Goal: Task Accomplishment & Management: Use online tool/utility

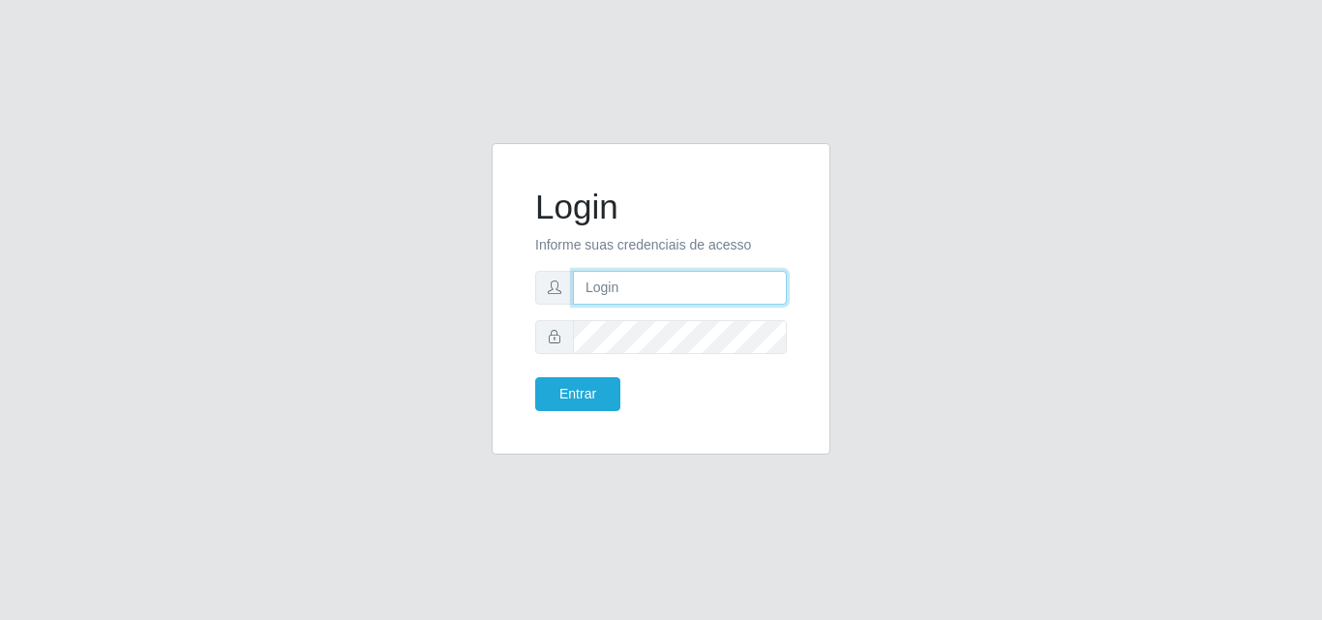
click at [676, 294] on input "text" at bounding box center [680, 288] width 214 height 34
type input "biatriz@comprebem"
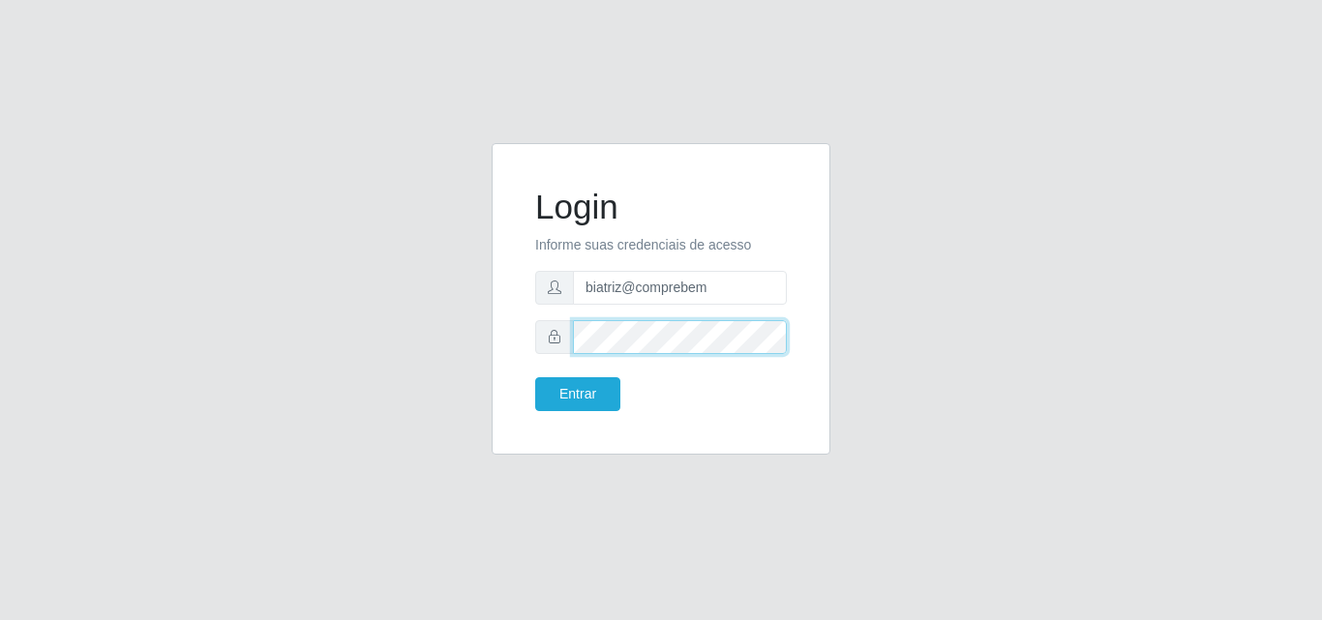
click at [535, 377] on button "Entrar" at bounding box center [577, 394] width 85 height 34
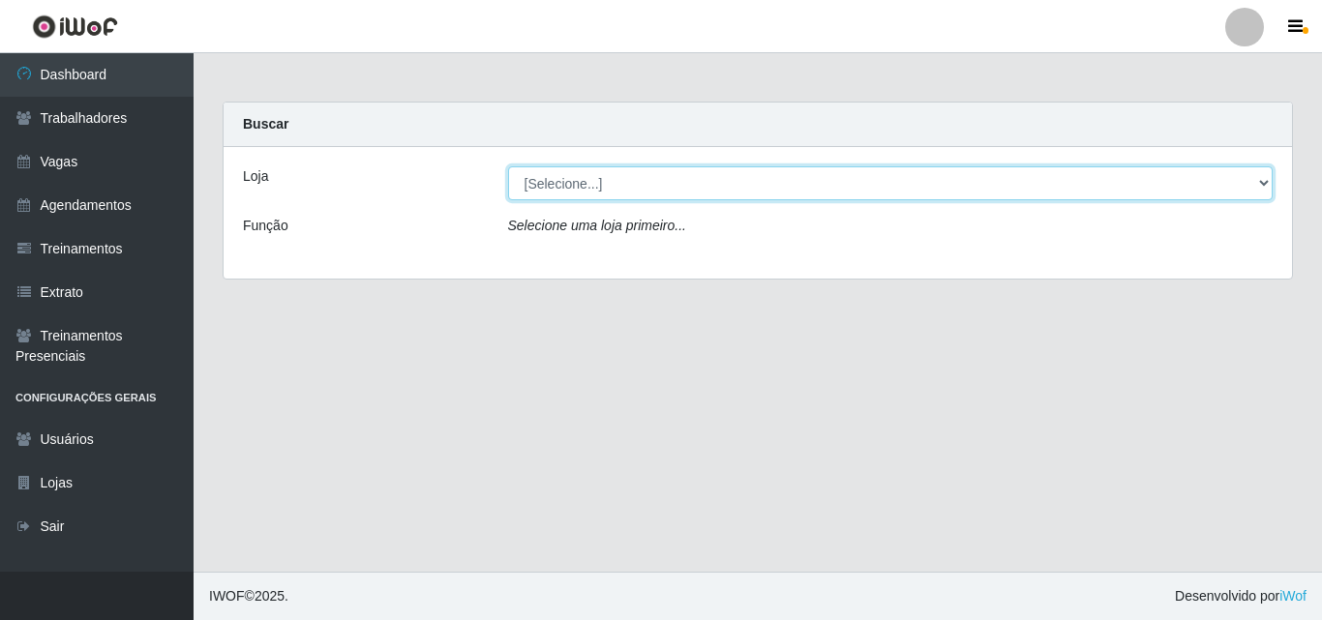
click at [575, 175] on select "[Selecione...] Supermercado Compre Bem - Itabaiana" at bounding box center [891, 183] width 766 height 34
select select "264"
click at [508, 166] on select "[Selecione...] Supermercado Compre Bem - Itabaiana" at bounding box center [891, 183] width 766 height 34
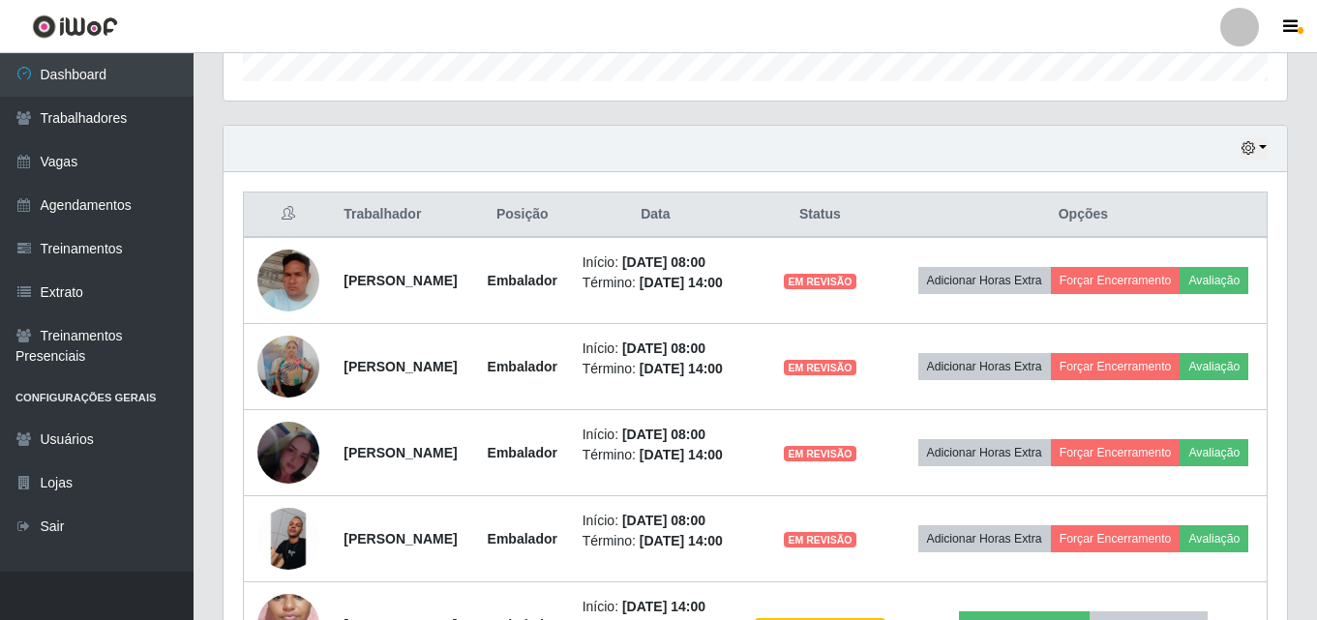
scroll to position [707, 0]
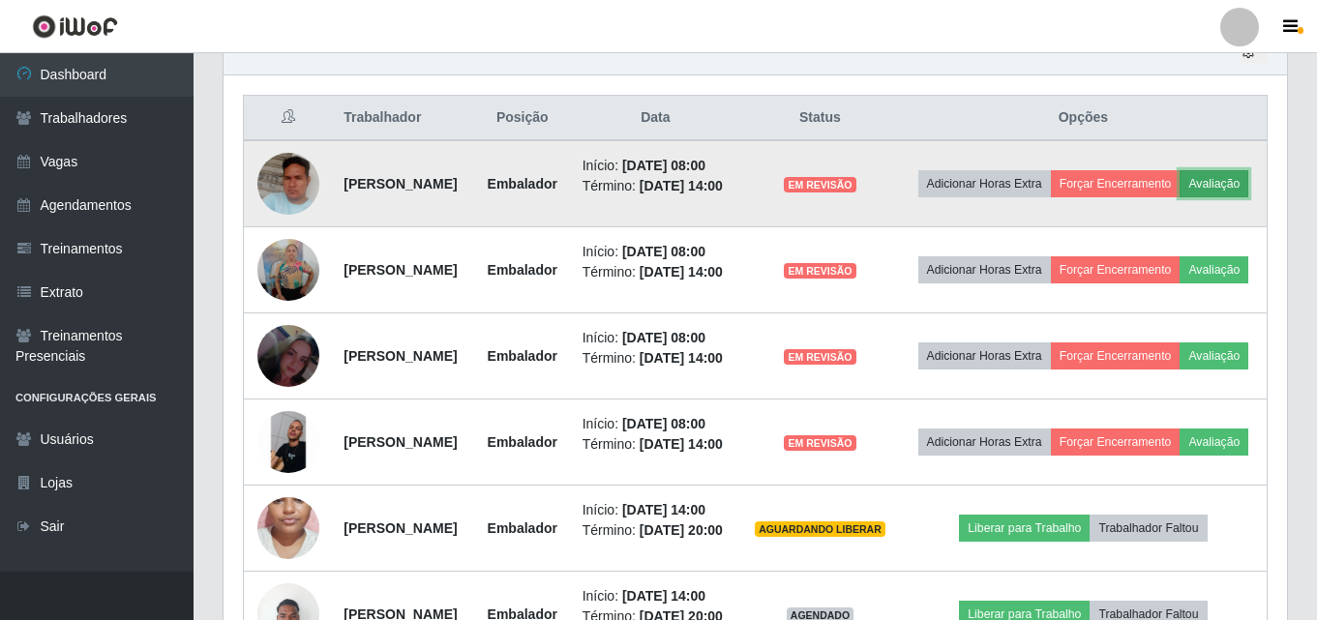
click at [1180, 197] on button "Avaliação" at bounding box center [1214, 183] width 69 height 27
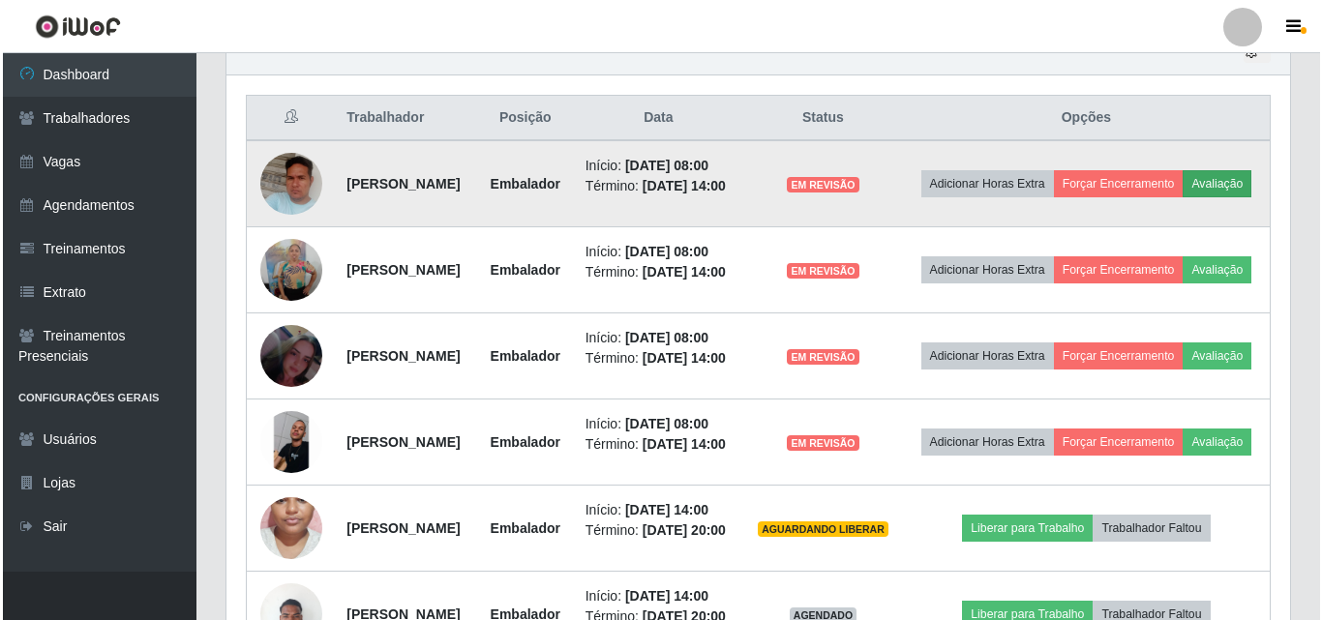
scroll to position [402, 1054]
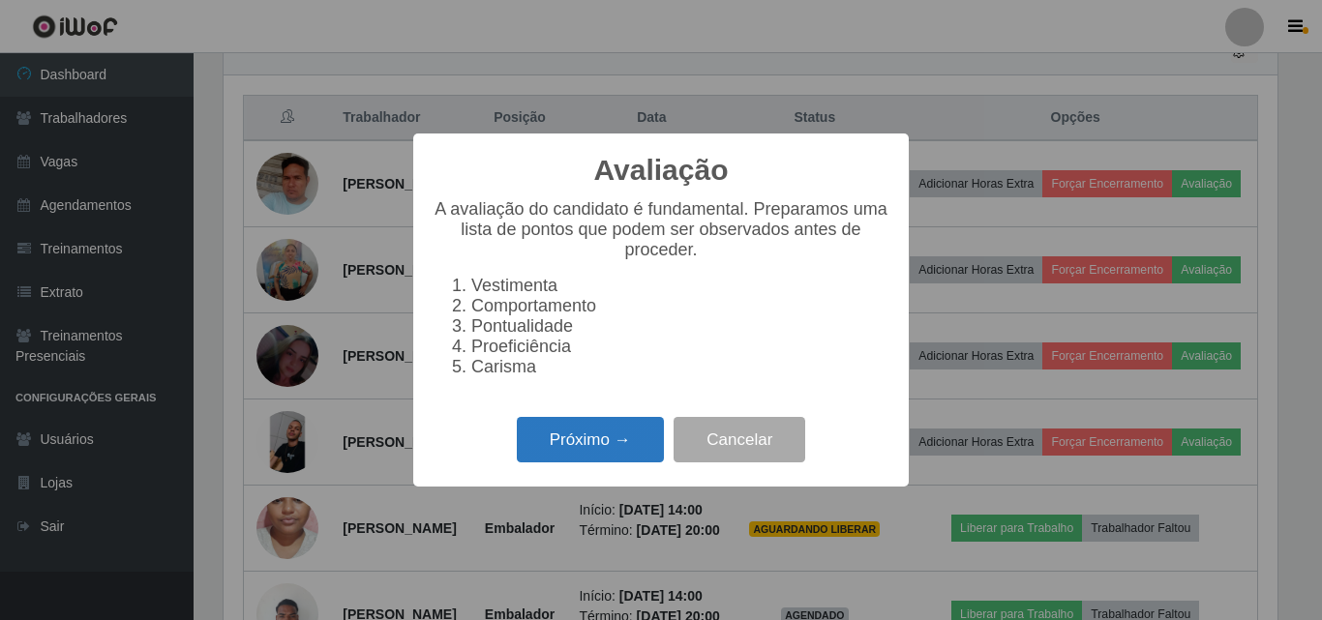
click at [643, 457] on button "Próximo →" at bounding box center [590, 439] width 147 height 45
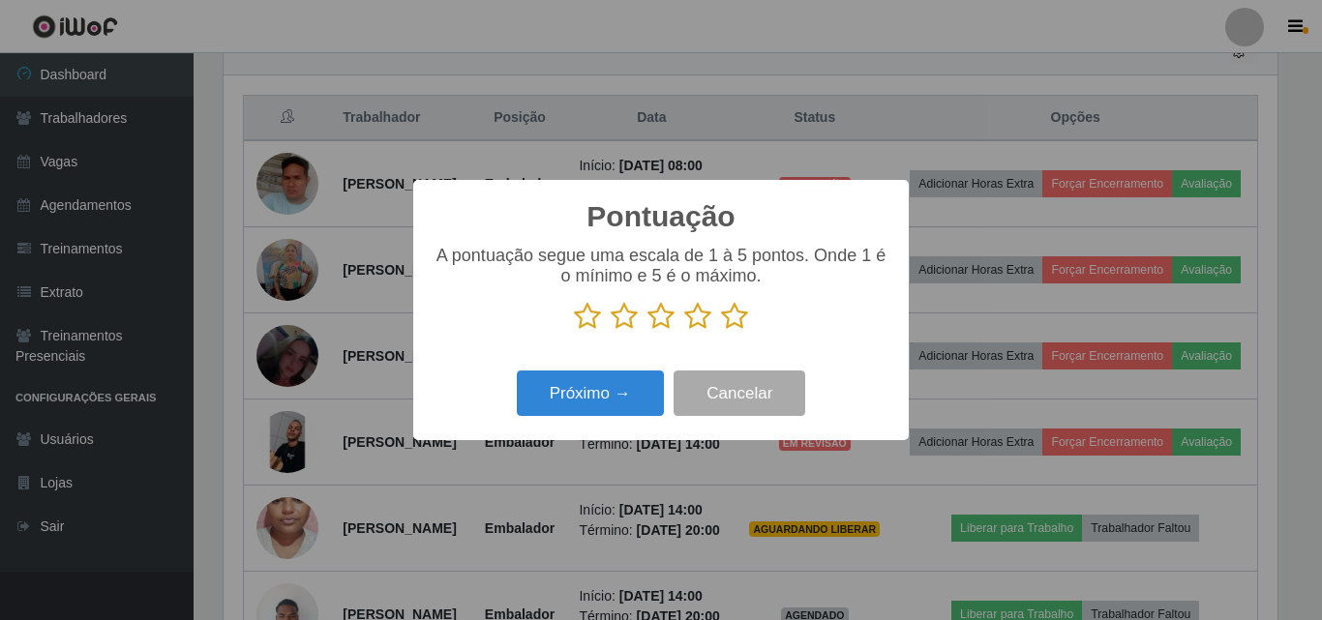
click at [705, 327] on icon at bounding box center [697, 316] width 27 height 29
click at [684, 331] on input "radio" at bounding box center [684, 331] width 0 height 0
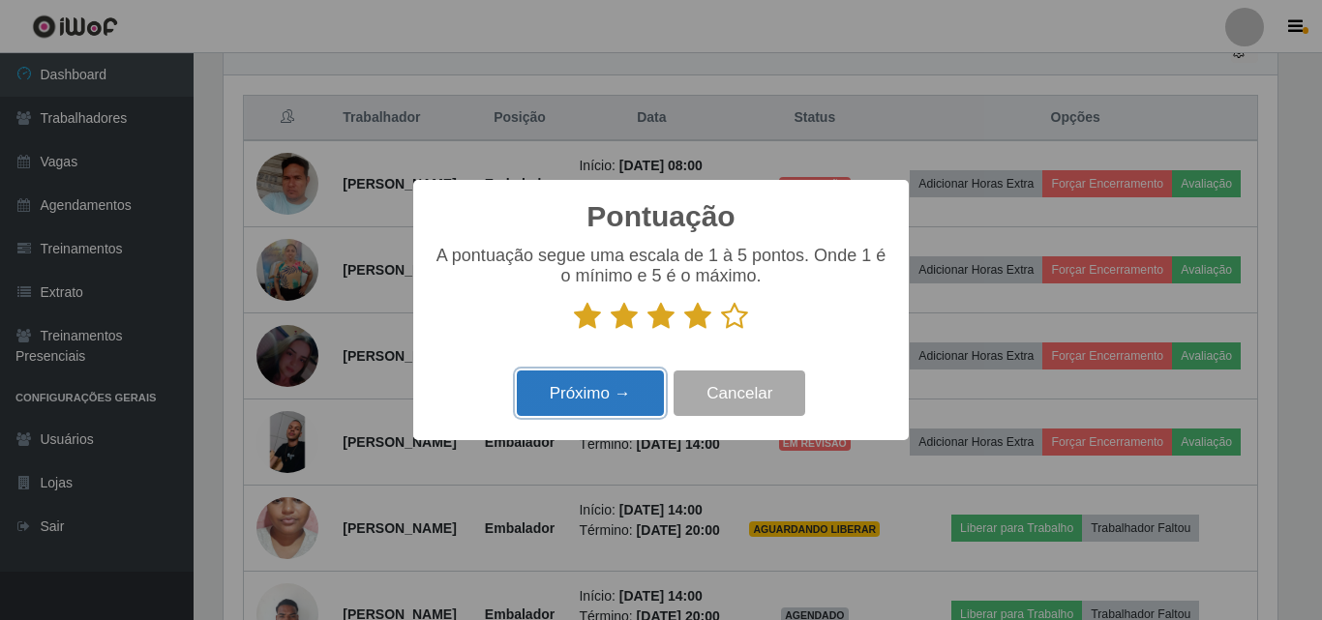
click at [640, 391] on button "Próximo →" at bounding box center [590, 393] width 147 height 45
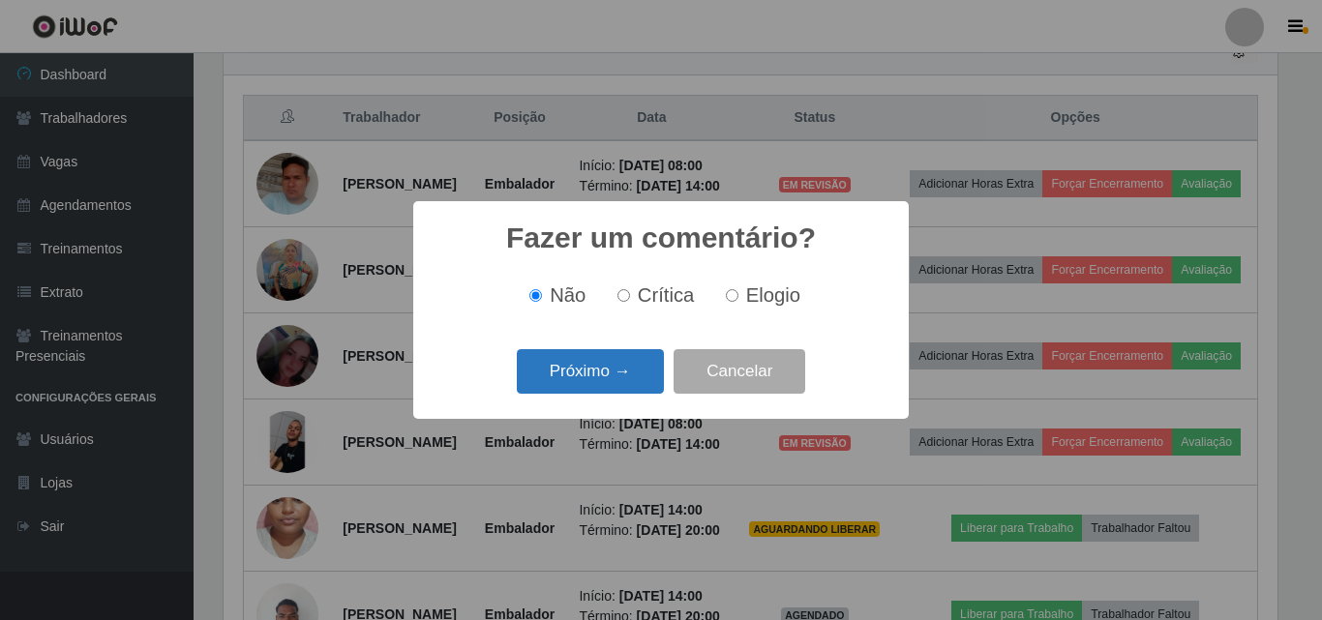
click at [612, 387] on button "Próximo →" at bounding box center [590, 371] width 147 height 45
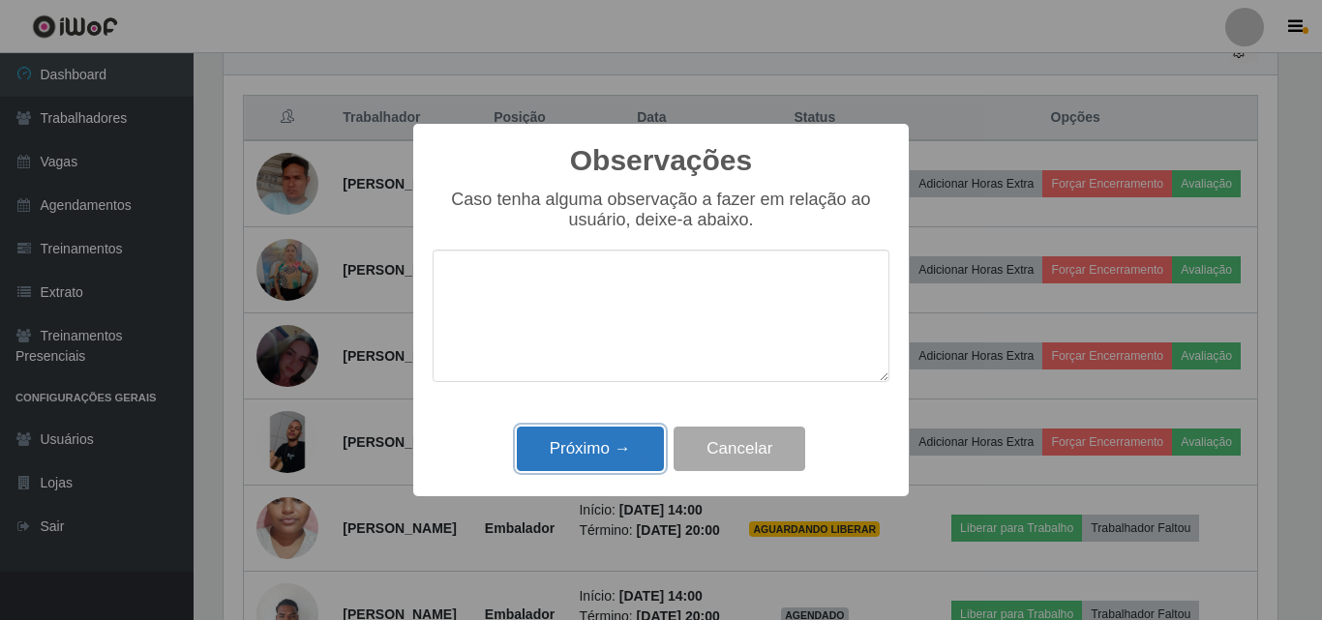
click at [621, 455] on button "Próximo →" at bounding box center [590, 449] width 147 height 45
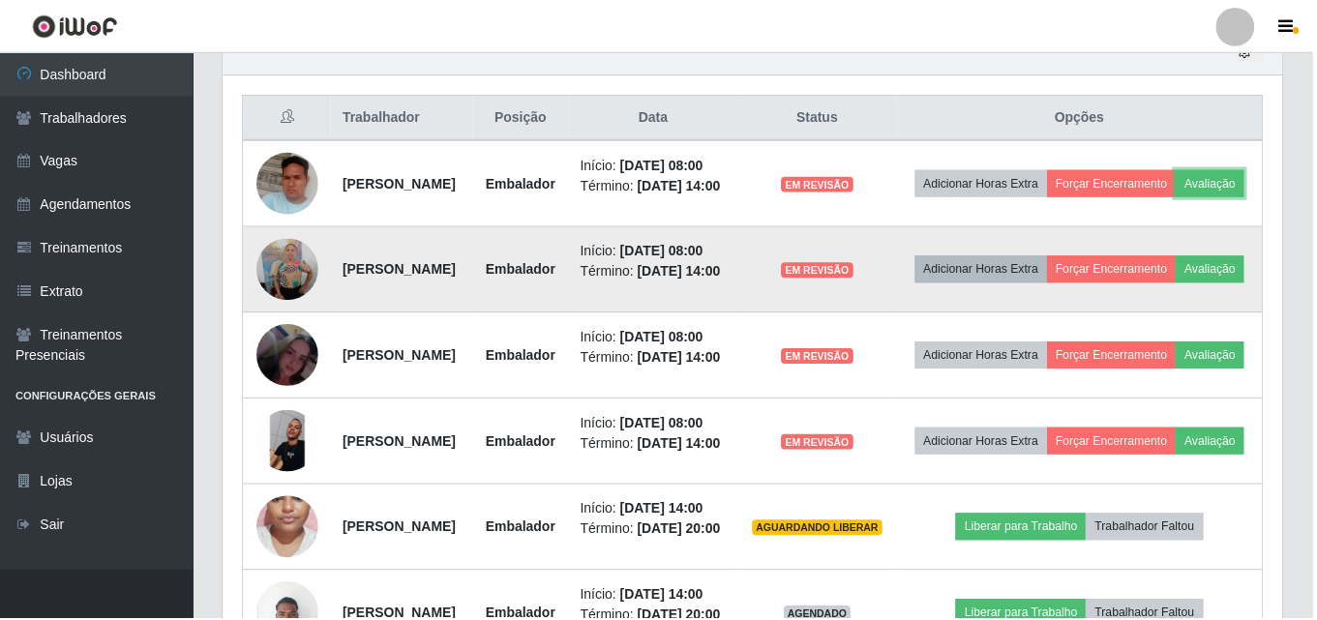
scroll to position [402, 1064]
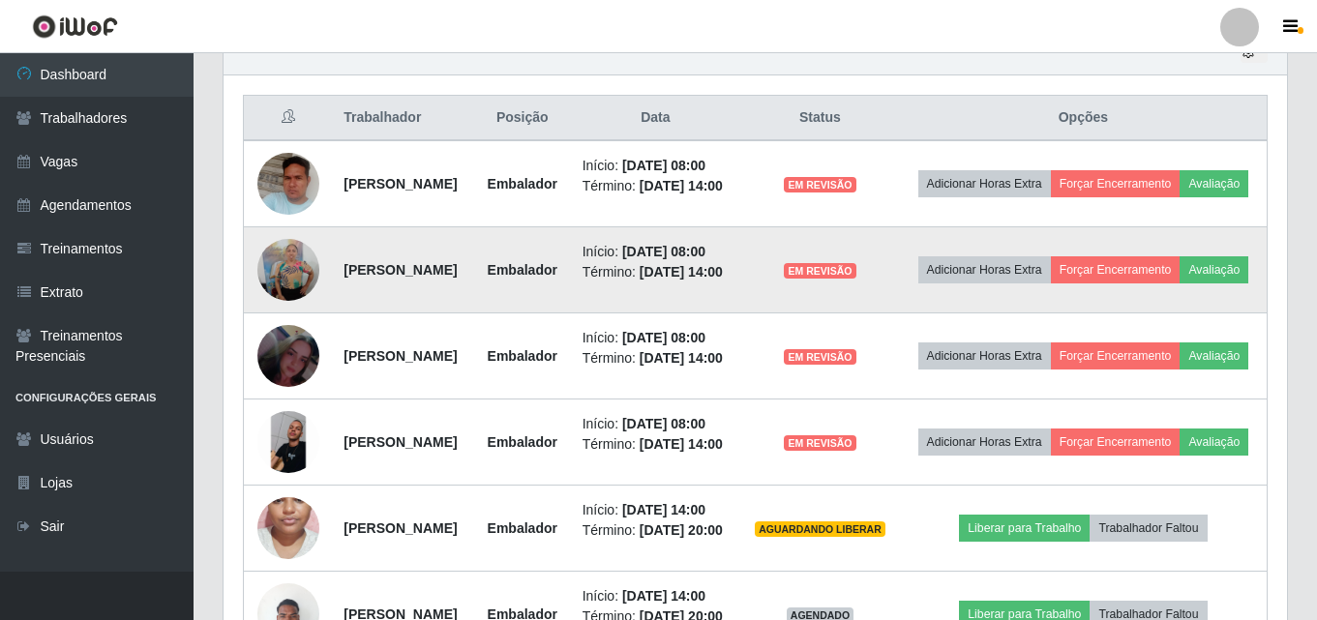
click at [1151, 314] on td "Adicionar Horas Extra Forçar Encerramento Avaliação" at bounding box center [1084, 270] width 368 height 86
click at [1180, 284] on button "Avaliação" at bounding box center [1214, 269] width 69 height 27
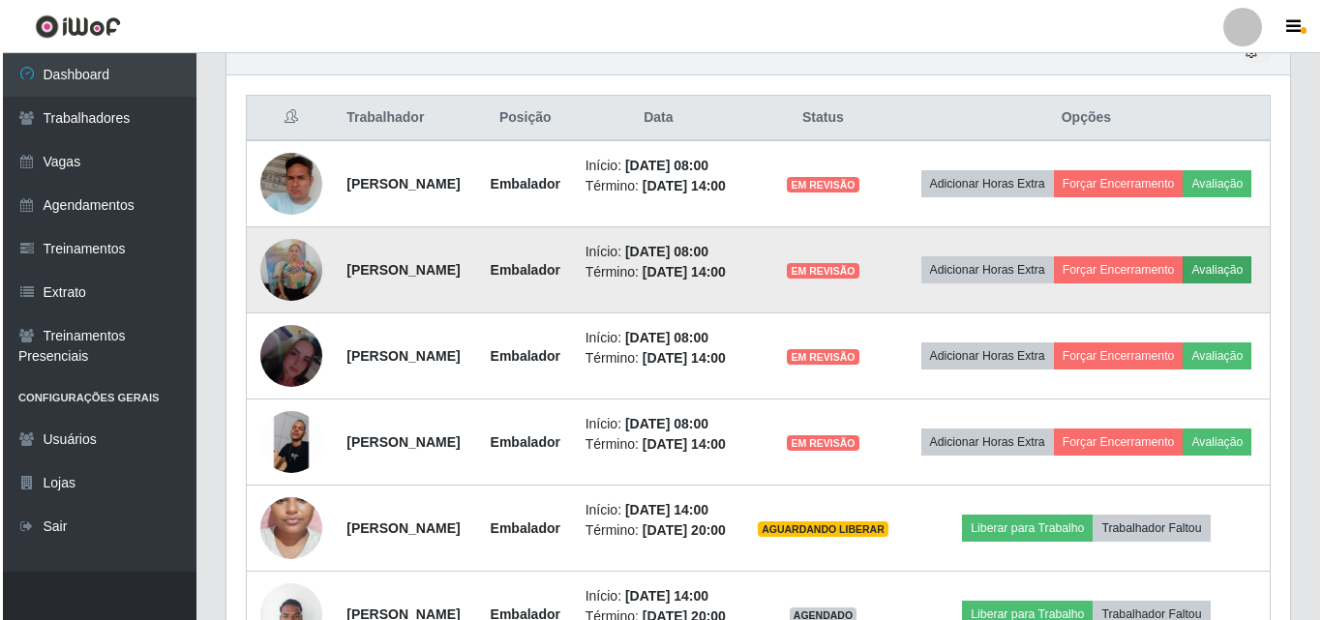
scroll to position [402, 1054]
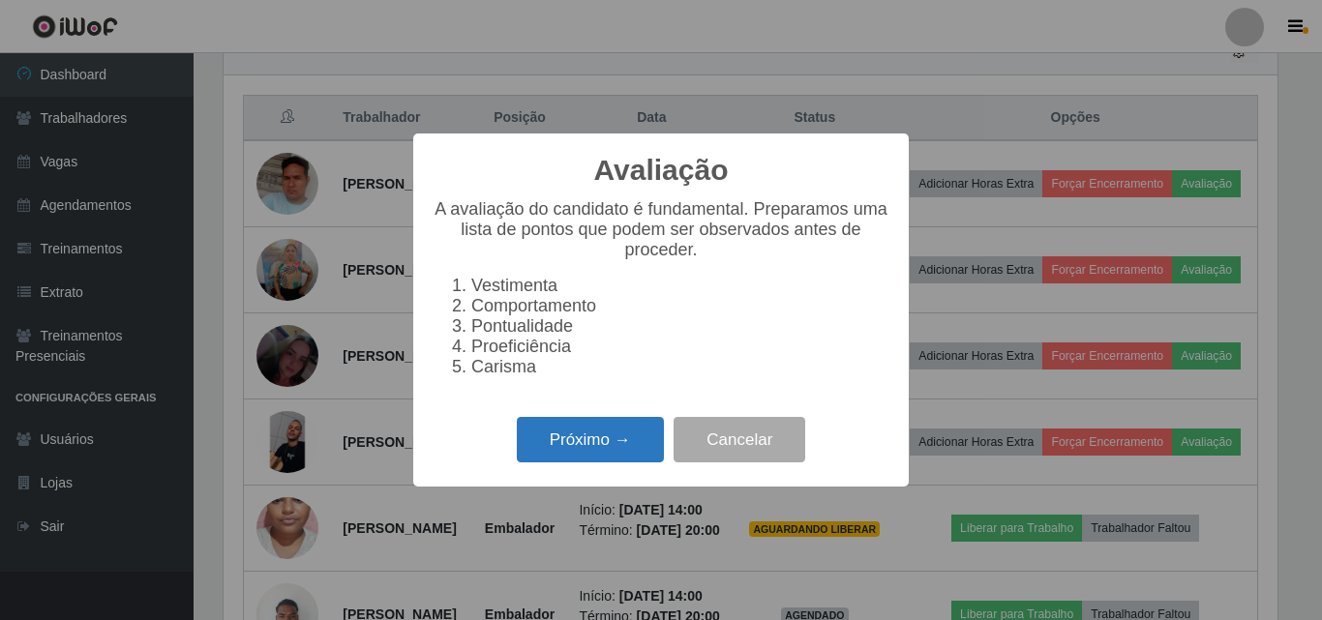
click at [592, 458] on button "Próximo →" at bounding box center [590, 439] width 147 height 45
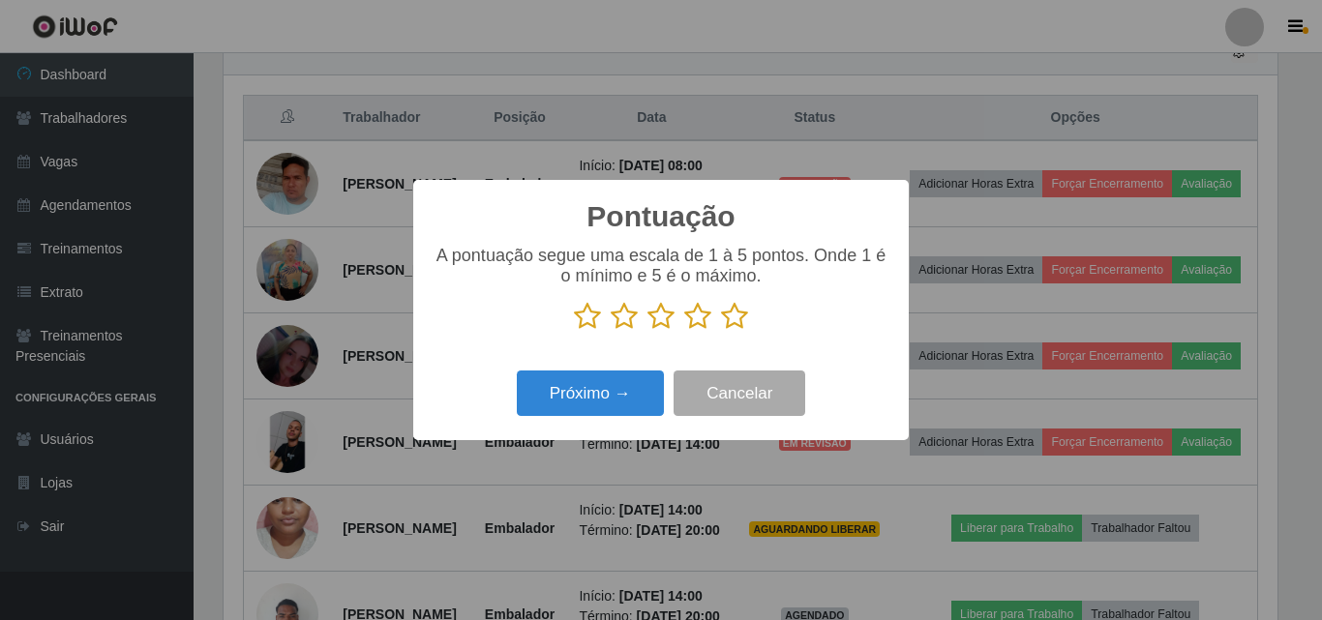
drag, startPoint x: 707, startPoint y: 309, endPoint x: 697, endPoint y: 323, distance: 17.4
click at [697, 323] on icon at bounding box center [697, 316] width 27 height 29
click at [684, 331] on input "radio" at bounding box center [684, 331] width 0 height 0
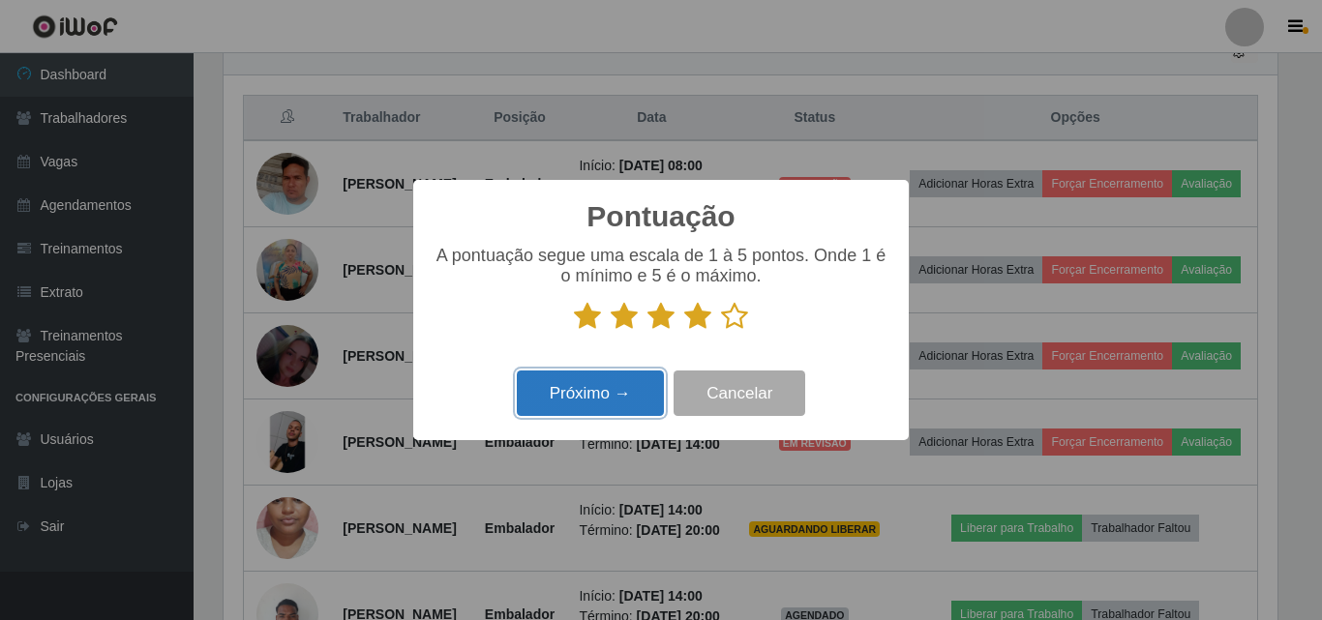
click at [604, 387] on button "Próximo →" at bounding box center [590, 393] width 147 height 45
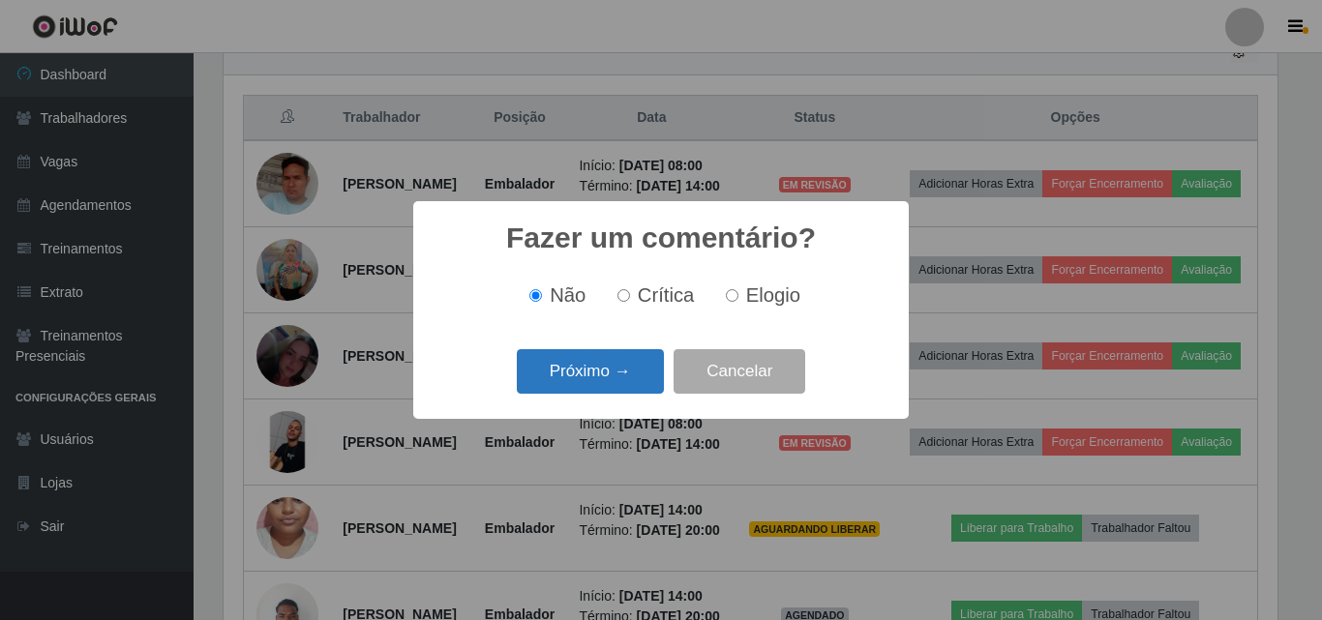
click at [604, 377] on button "Próximo →" at bounding box center [590, 371] width 147 height 45
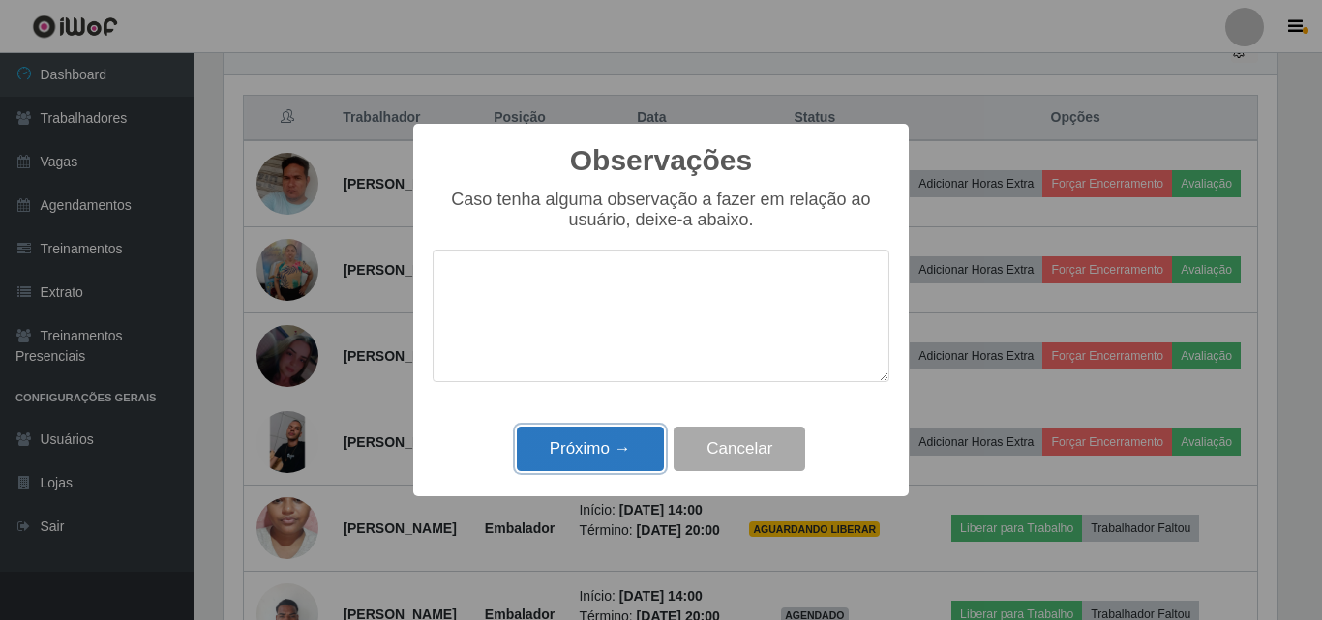
click at [592, 438] on button "Próximo →" at bounding box center [590, 449] width 147 height 45
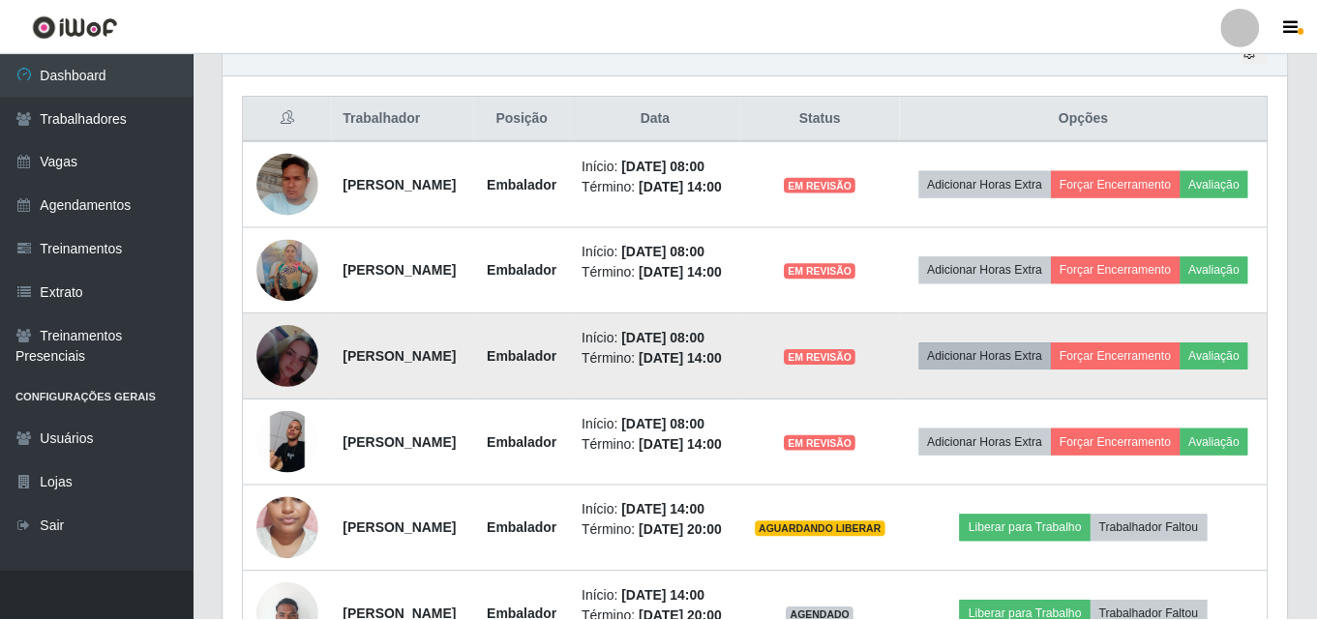
scroll to position [402, 1064]
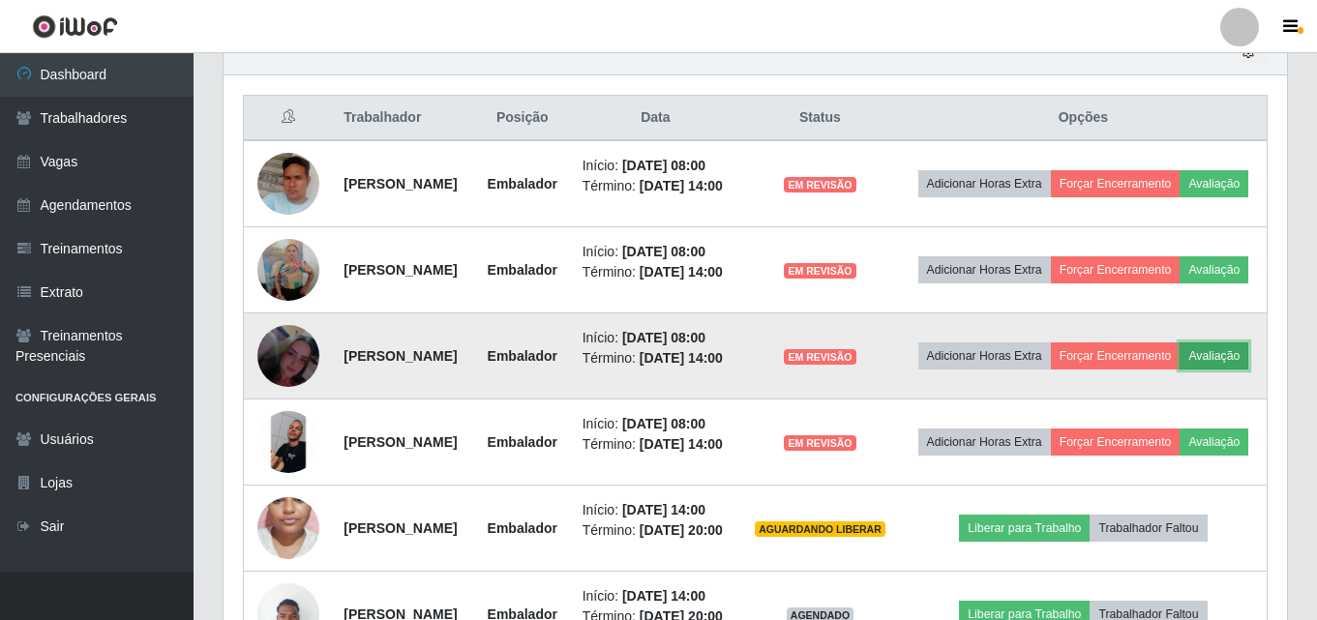
click at [1180, 370] on button "Avaliação" at bounding box center [1214, 356] width 69 height 27
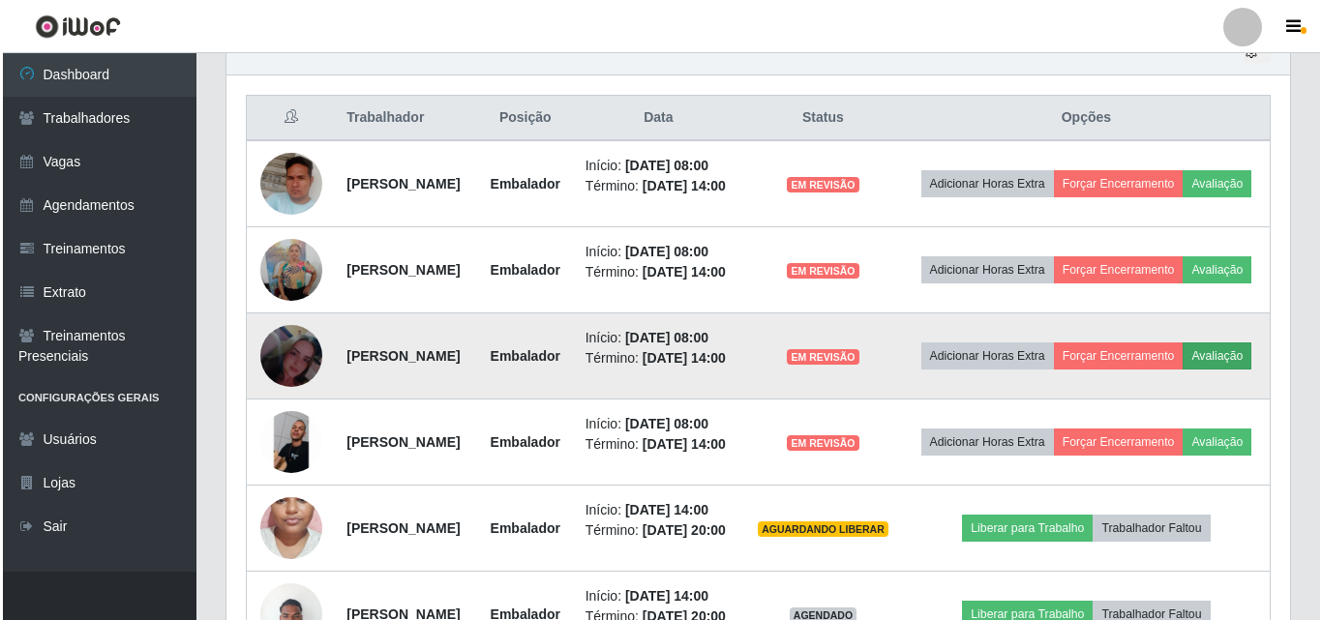
scroll to position [402, 1054]
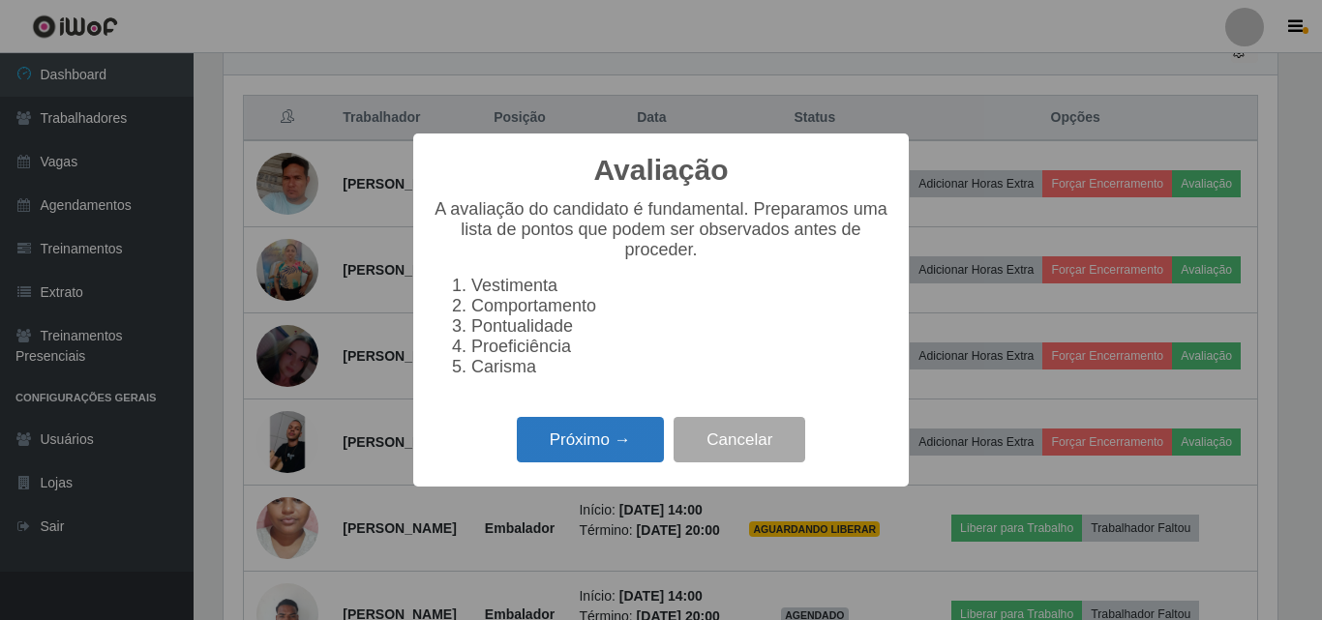
click at [573, 439] on button "Próximo →" at bounding box center [590, 439] width 147 height 45
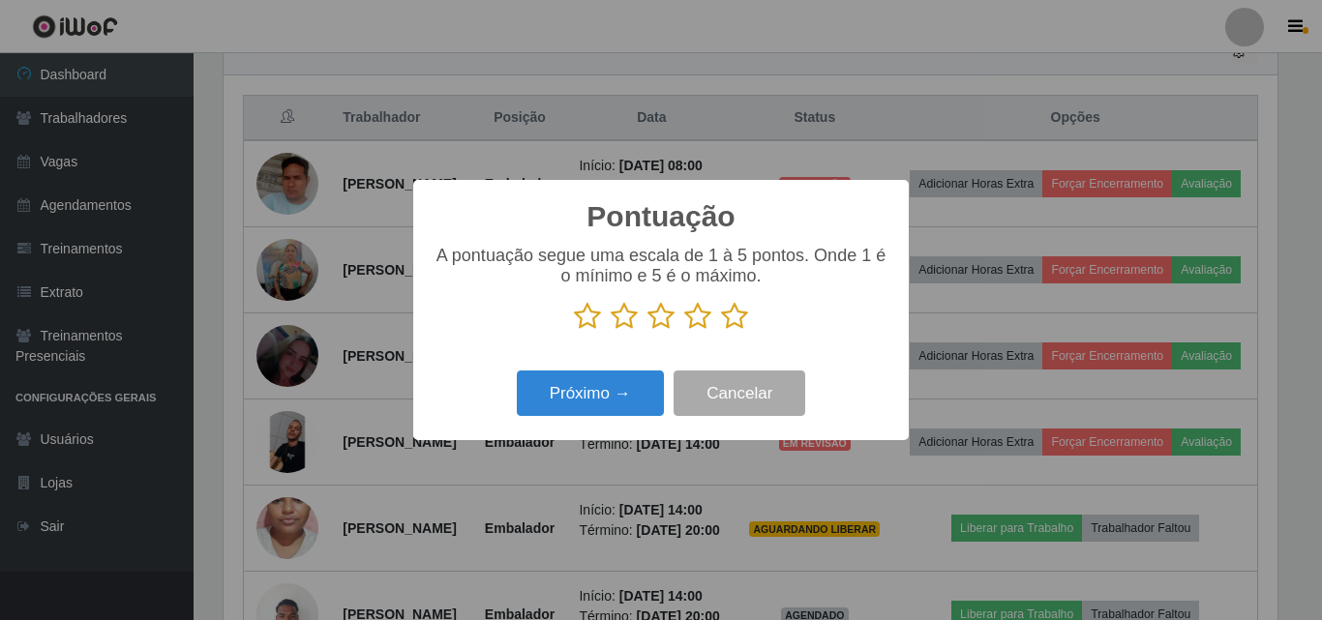
scroll to position [967443, 966791]
click at [688, 320] on icon at bounding box center [697, 316] width 27 height 29
click at [684, 331] on input "radio" at bounding box center [684, 331] width 0 height 0
drag, startPoint x: 593, startPoint y: 426, endPoint x: 593, endPoint y: 406, distance: 20.3
click at [596, 422] on div "Pontuação × A pontuação segue uma escala de 1 à 5 pontos. Onde 1 é o mínimo e 5…" at bounding box center [661, 310] width 496 height 260
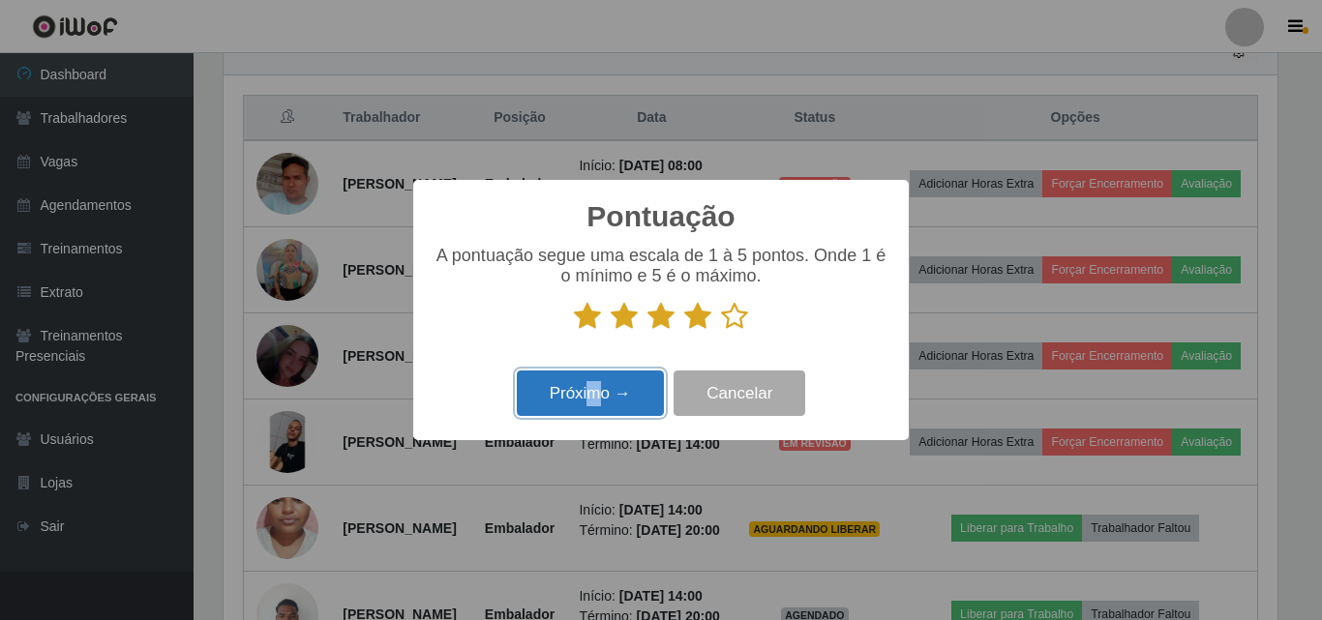
click at [593, 405] on button "Próximo →" at bounding box center [590, 393] width 147 height 45
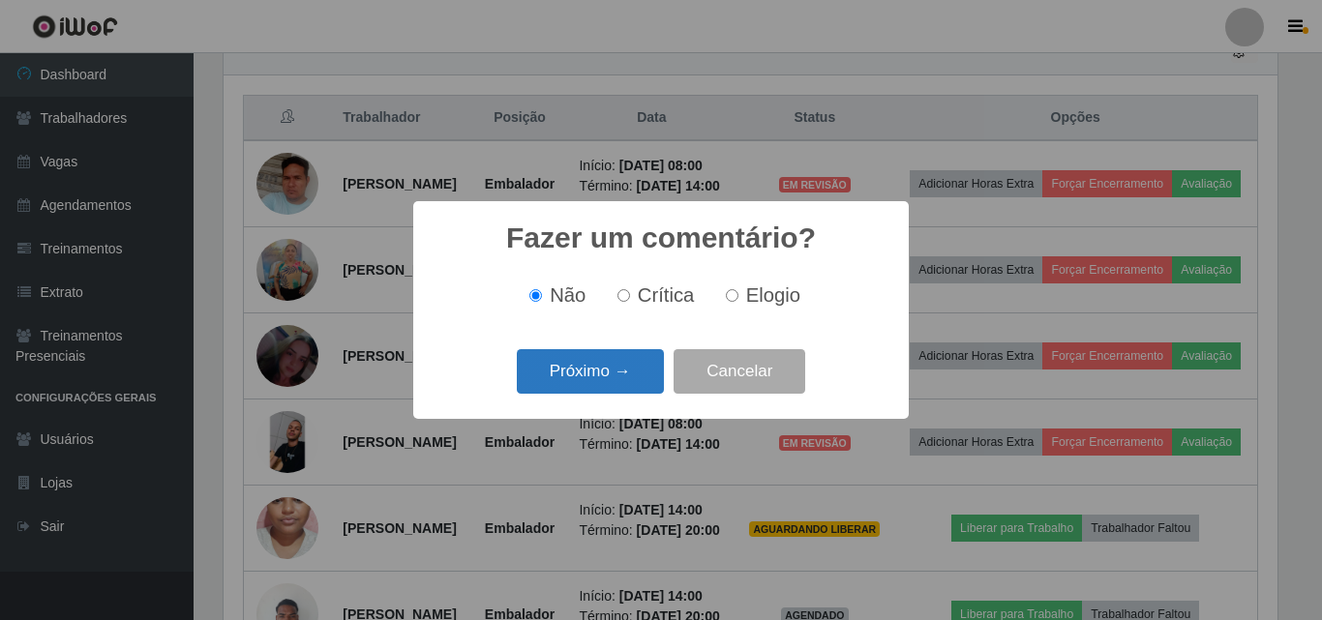
click at [585, 383] on button "Próximo →" at bounding box center [590, 371] width 147 height 45
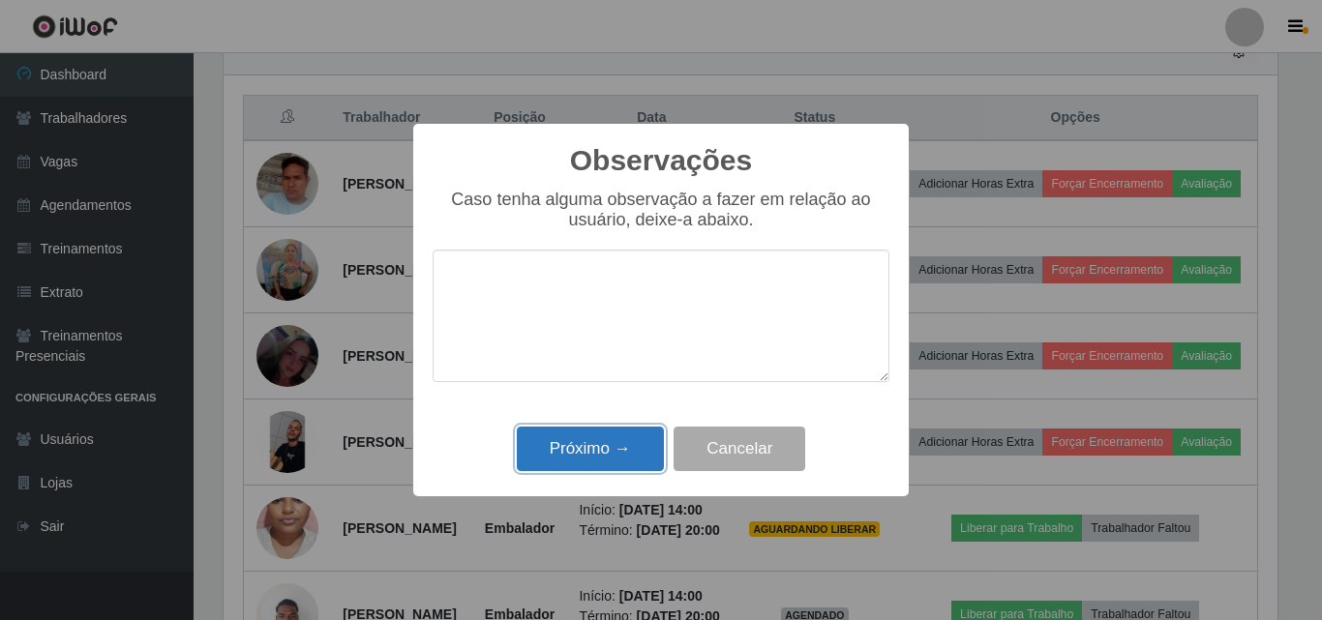
click at [587, 461] on button "Próximo →" at bounding box center [590, 449] width 147 height 45
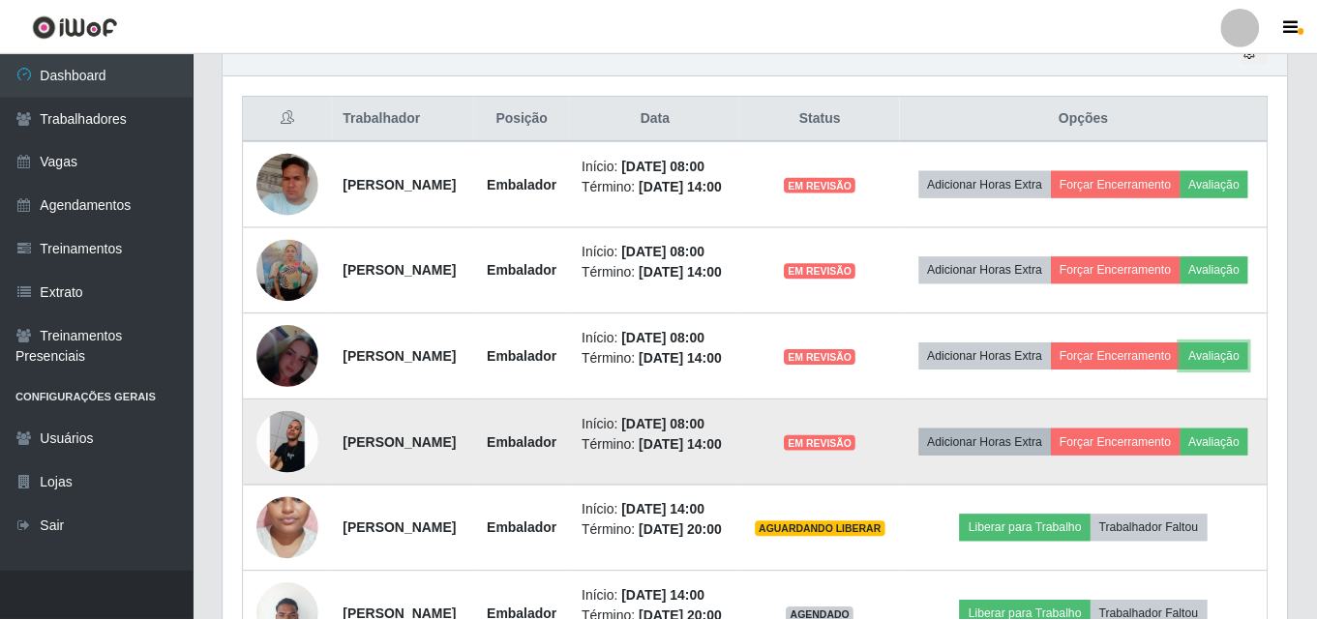
scroll to position [402, 1064]
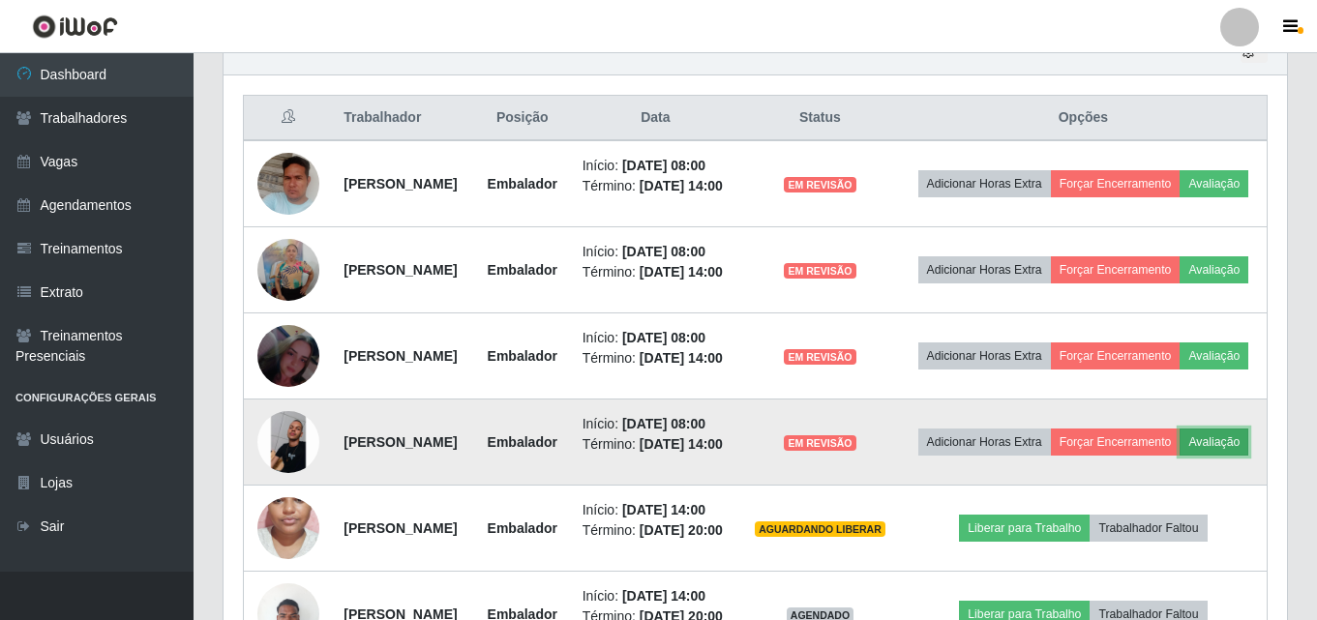
click at [1180, 456] on button "Avaliação" at bounding box center [1214, 442] width 69 height 27
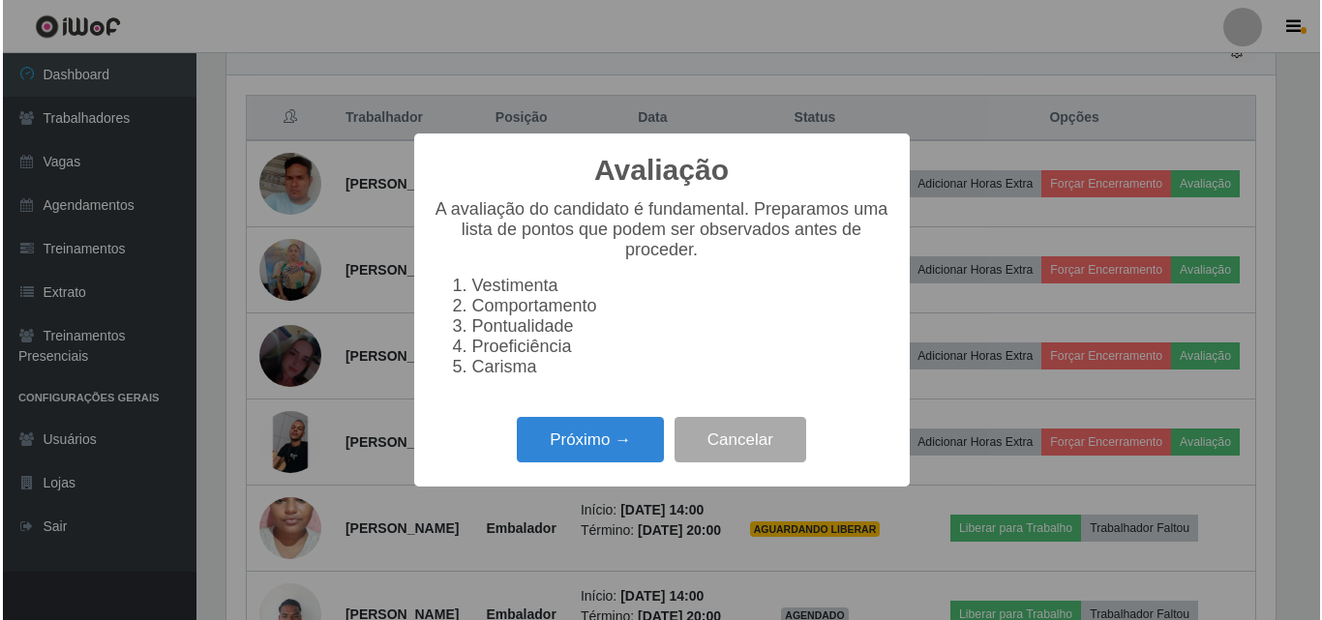
scroll to position [402, 1054]
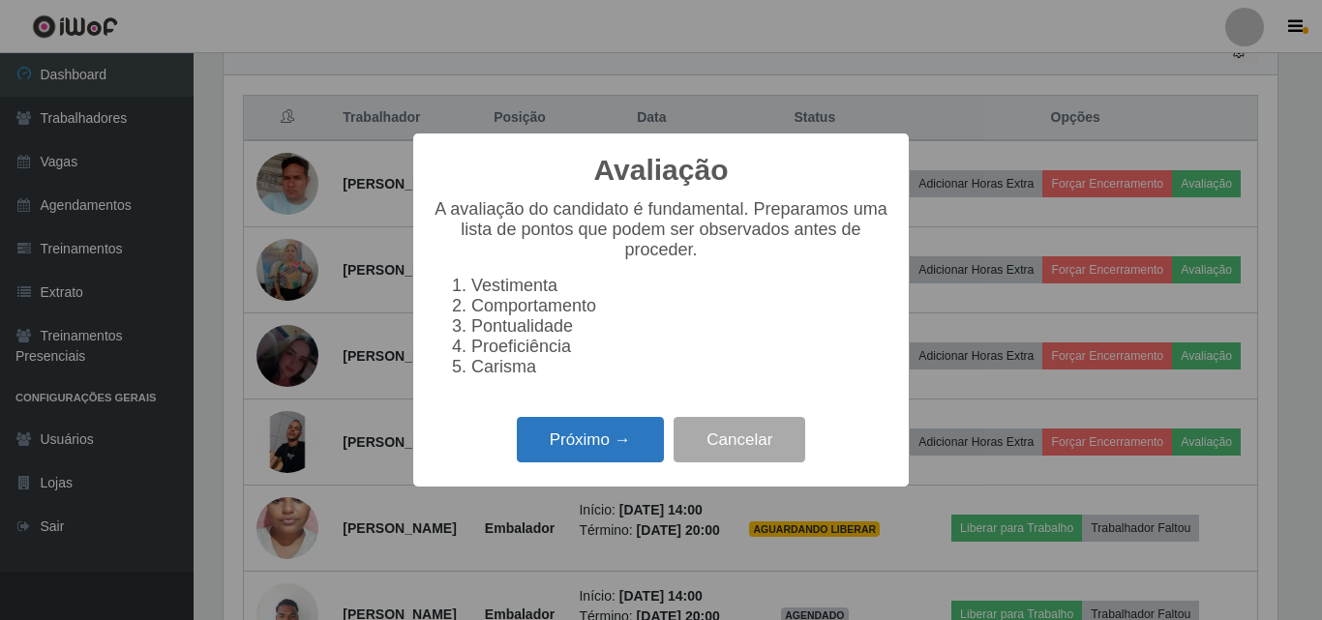
click at [650, 447] on button "Próximo →" at bounding box center [590, 439] width 147 height 45
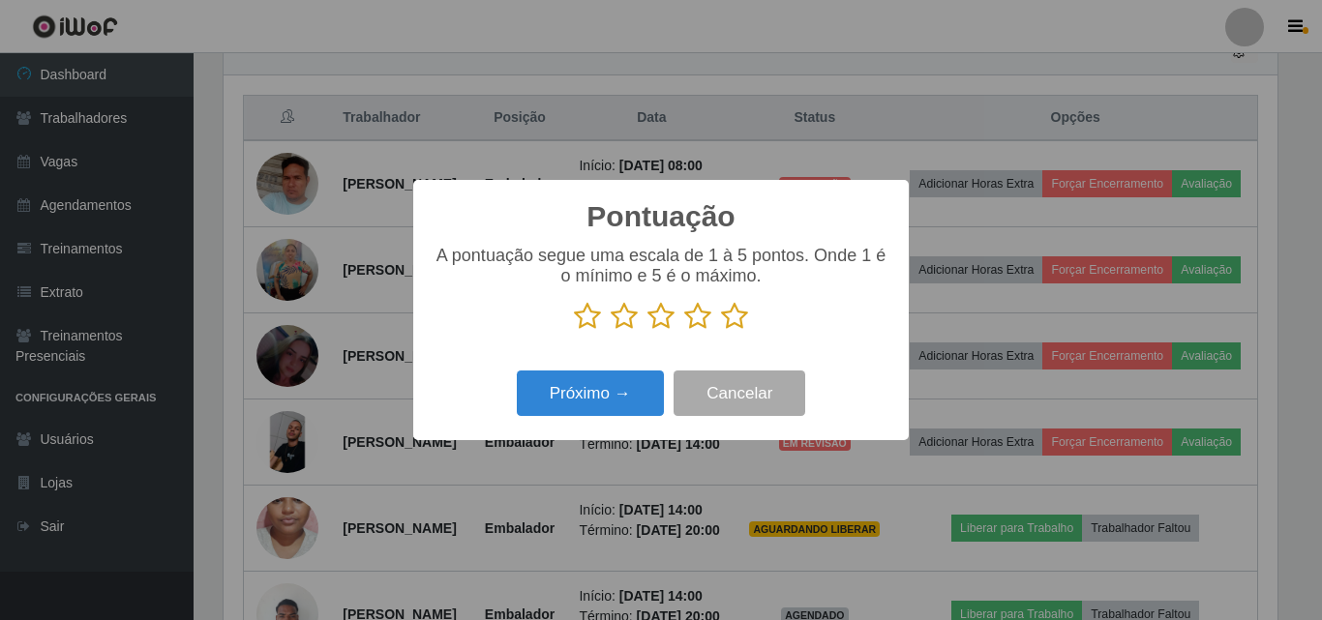
scroll to position [967443, 966791]
click at [704, 319] on icon at bounding box center [697, 316] width 27 height 29
click at [684, 331] on input "radio" at bounding box center [684, 331] width 0 height 0
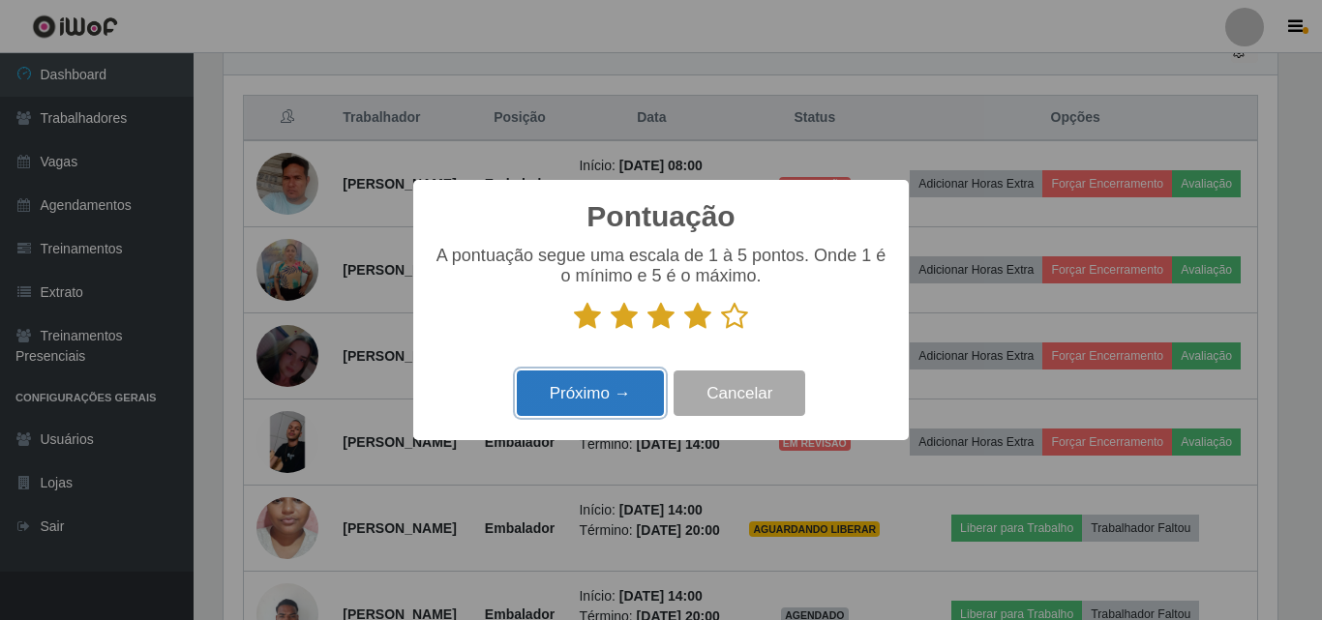
click at [587, 401] on button "Próximo →" at bounding box center [590, 393] width 147 height 45
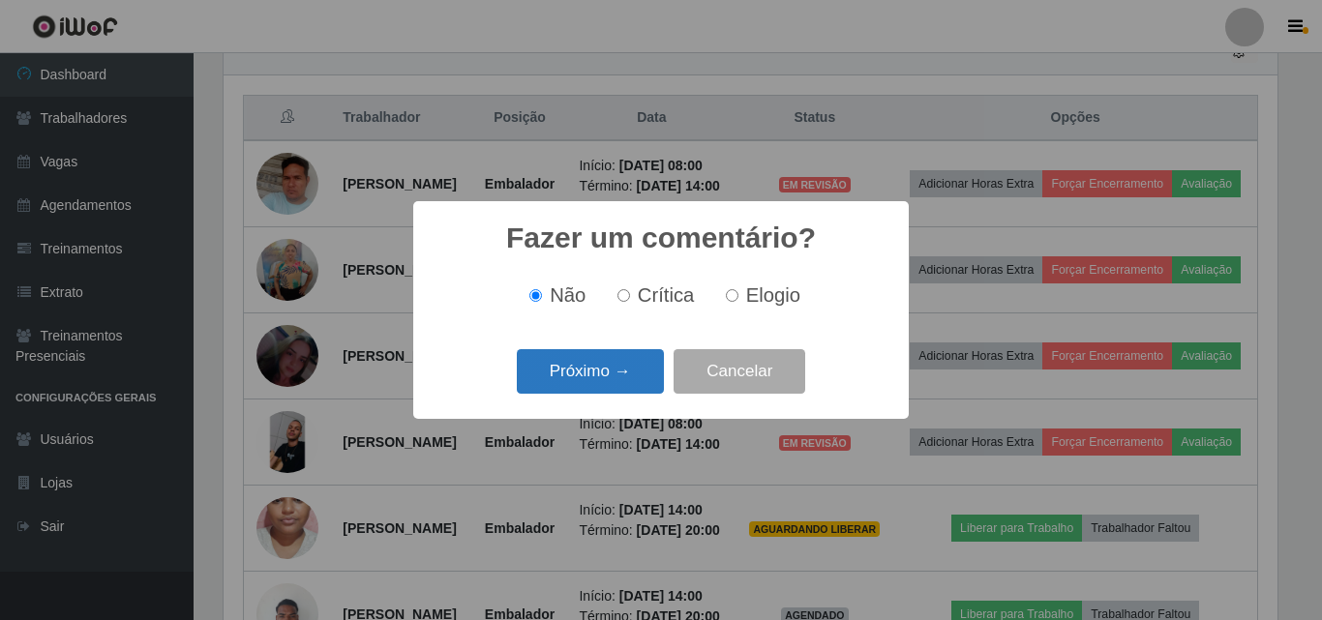
click at [585, 376] on button "Próximo →" at bounding box center [590, 371] width 147 height 45
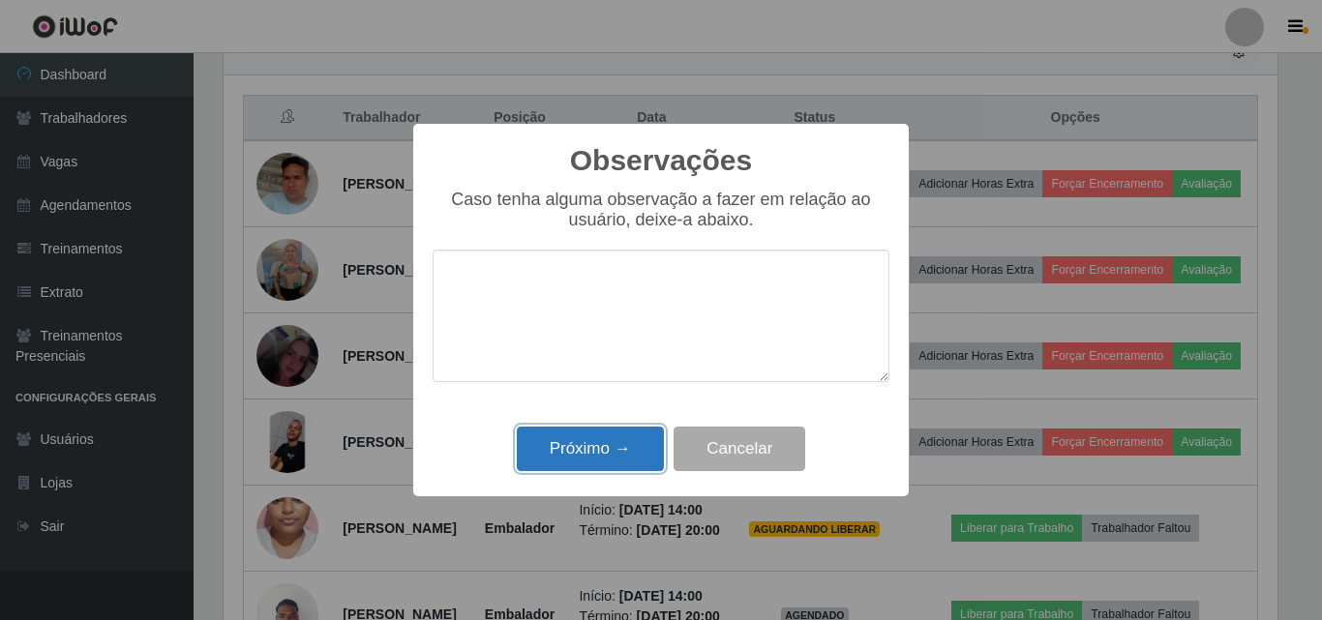
click at [586, 438] on button "Próximo →" at bounding box center [590, 449] width 147 height 45
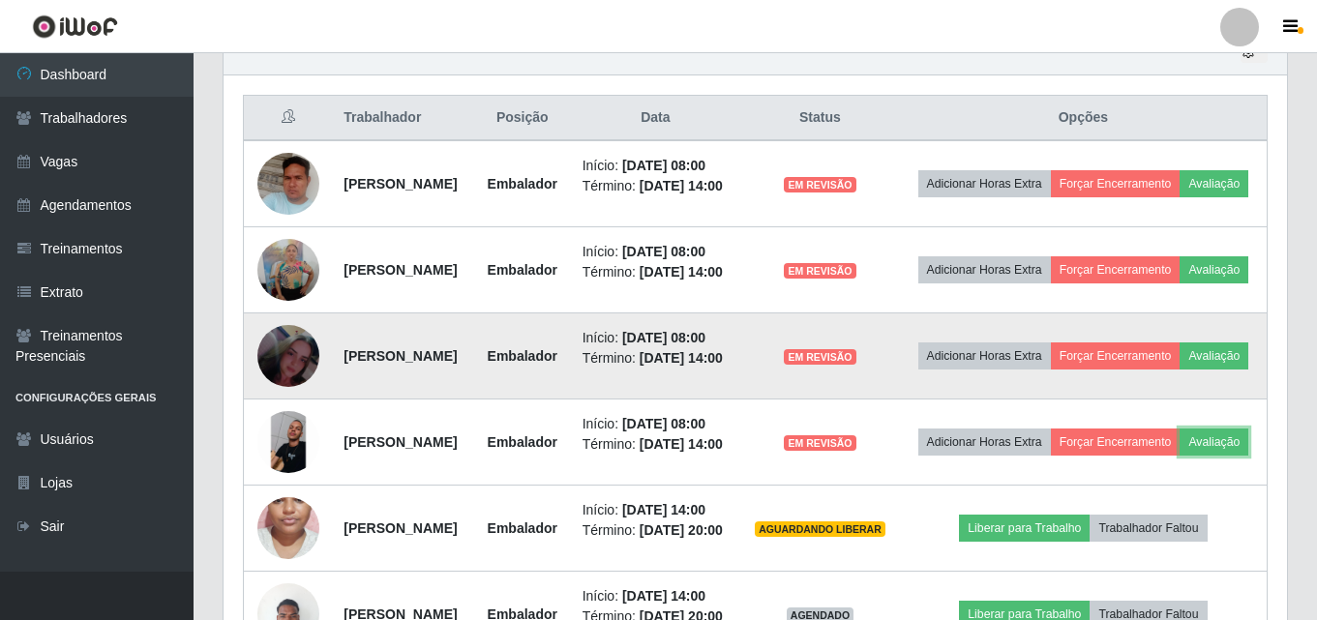
scroll to position [1095, 0]
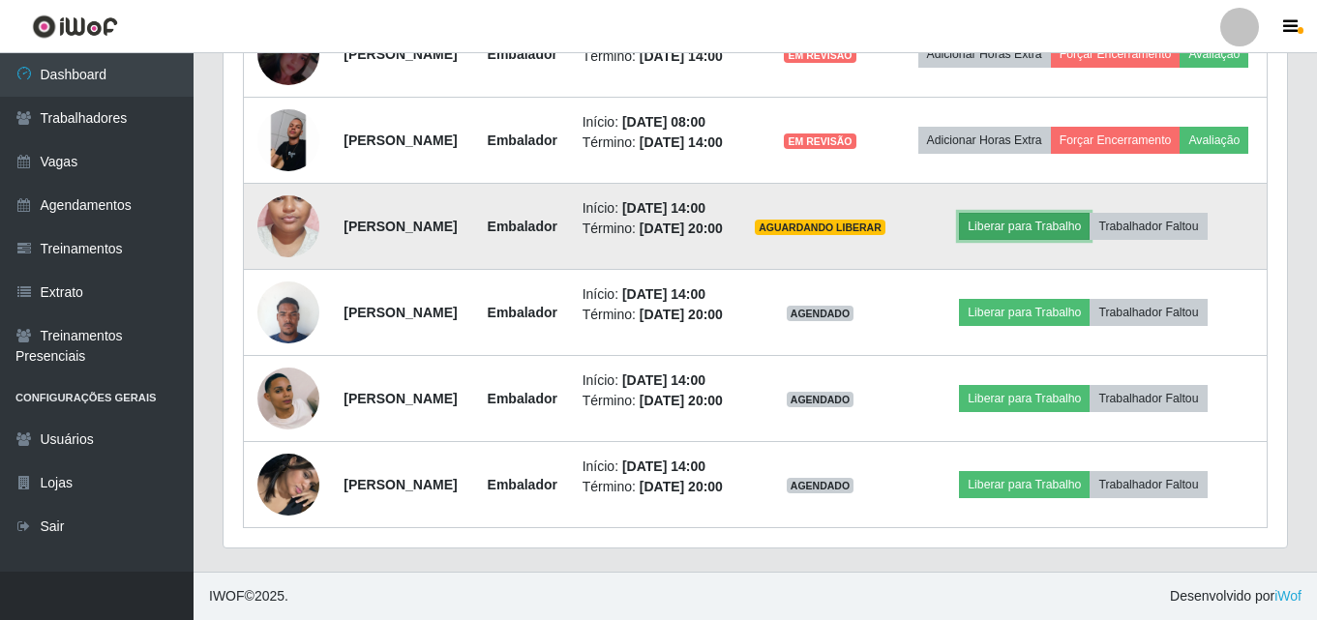
click at [1056, 240] on button "Liberar para Trabalho" at bounding box center [1024, 226] width 131 height 27
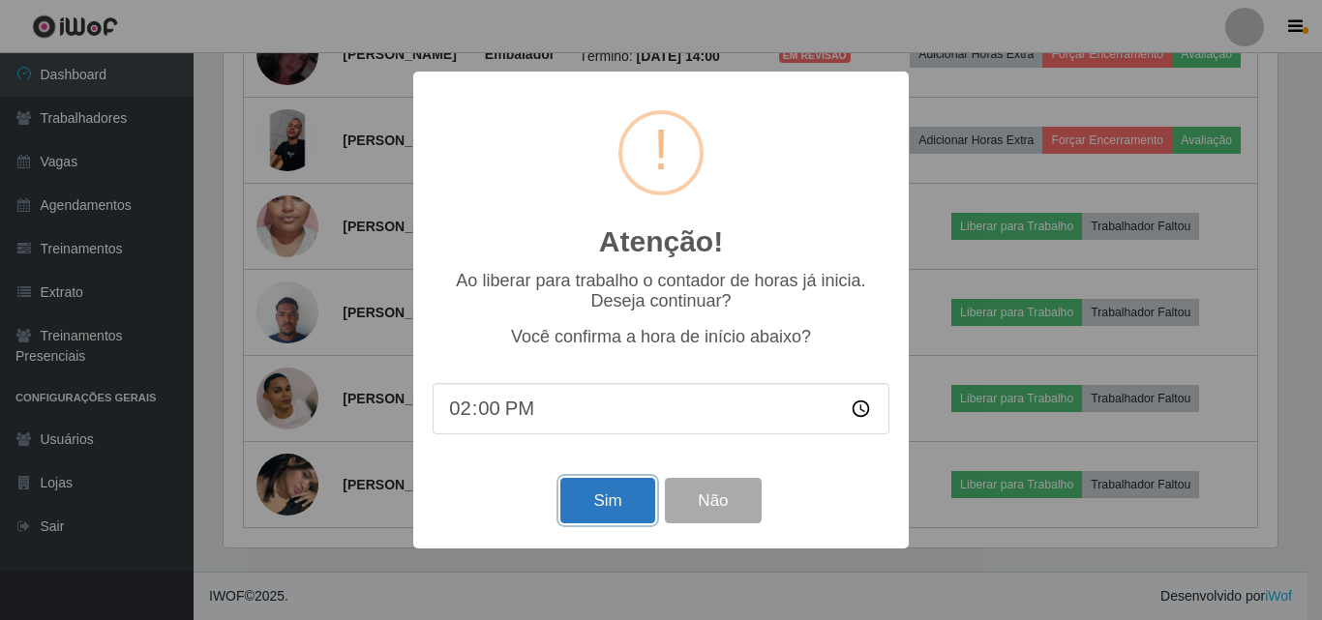
click at [628, 491] on button "Sim" at bounding box center [607, 500] width 94 height 45
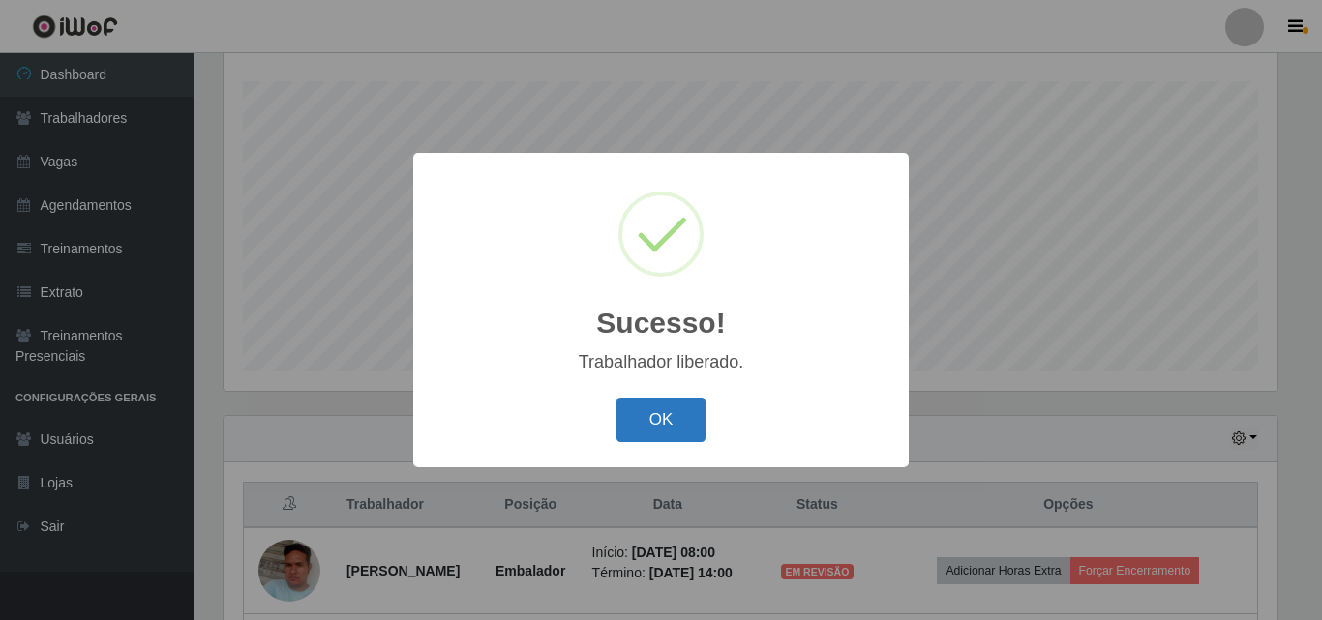
click at [701, 413] on button "OK" at bounding box center [662, 420] width 90 height 45
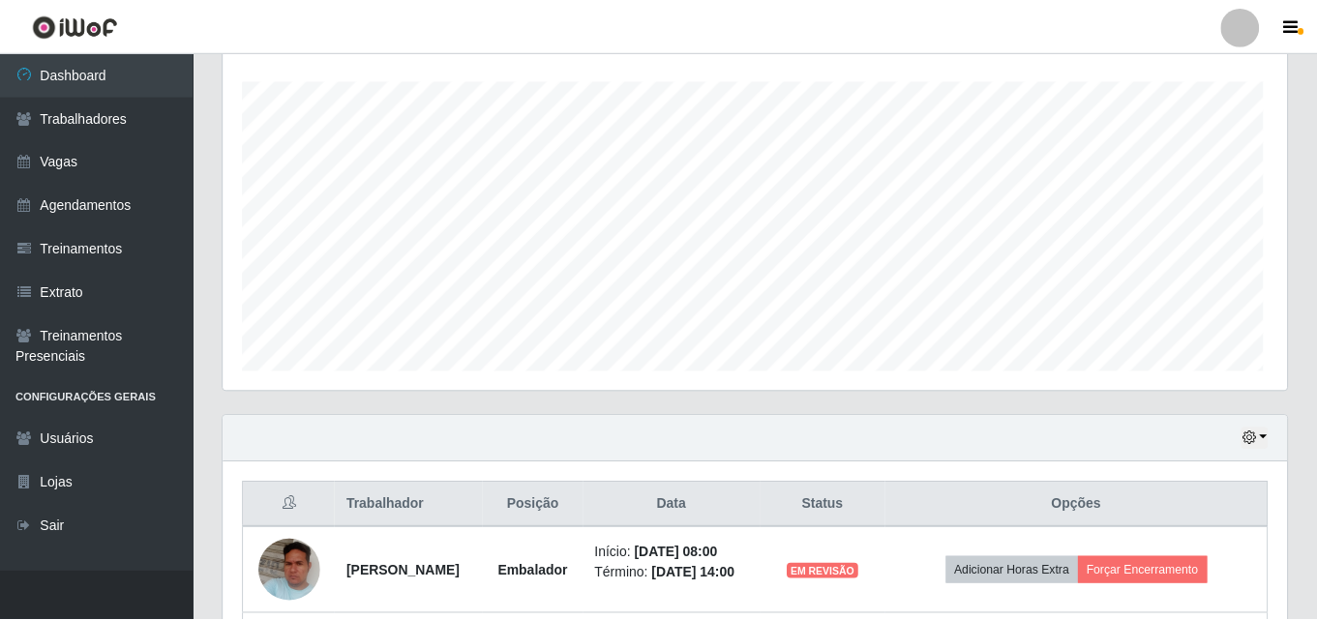
scroll to position [0, 0]
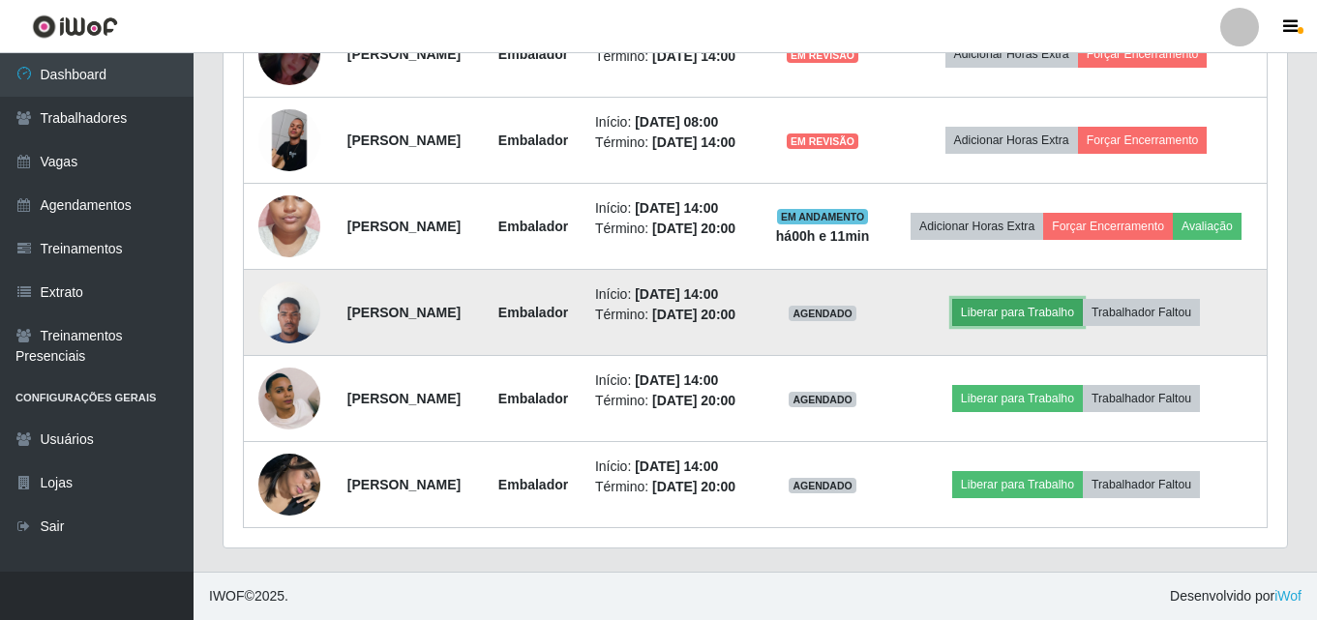
click at [1041, 299] on button "Liberar para Trabalho" at bounding box center [1017, 312] width 131 height 27
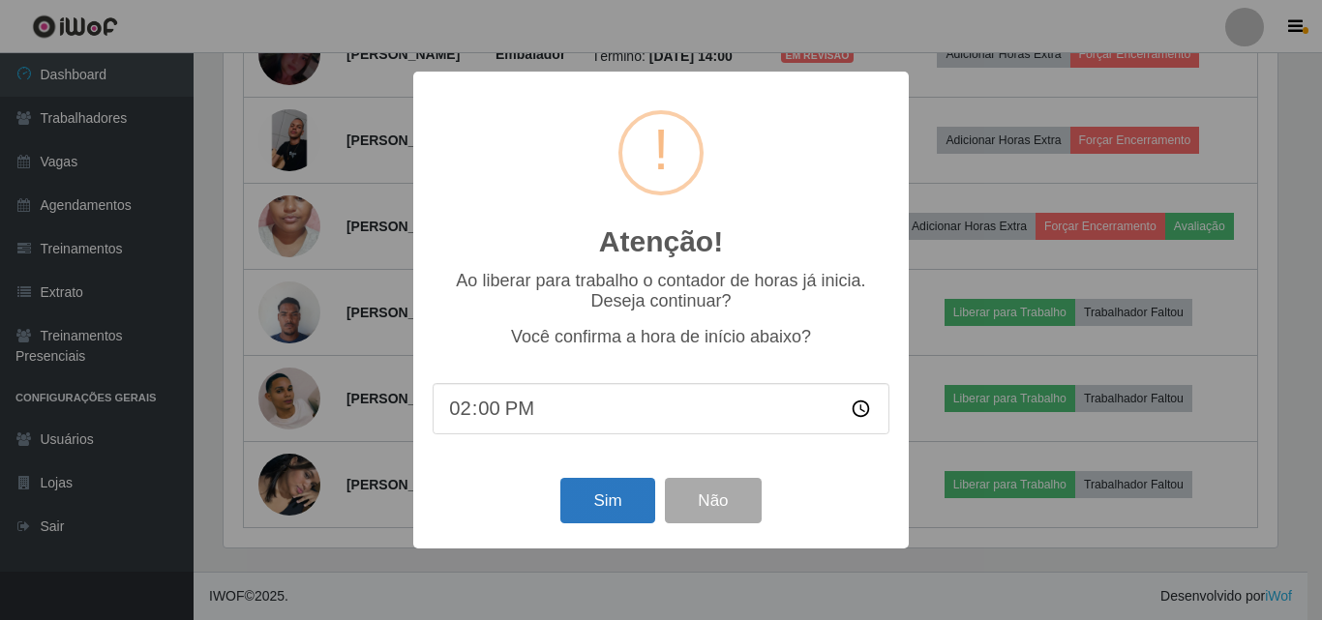
drag, startPoint x: 614, startPoint y: 473, endPoint x: 605, endPoint y: 497, distance: 24.8
click at [607, 495] on div "Atenção! × Ao liberar para trabalho o contador de horas já inicia. Deseja conti…" at bounding box center [661, 310] width 496 height 476
click at [605, 497] on button "Sim" at bounding box center [607, 500] width 94 height 45
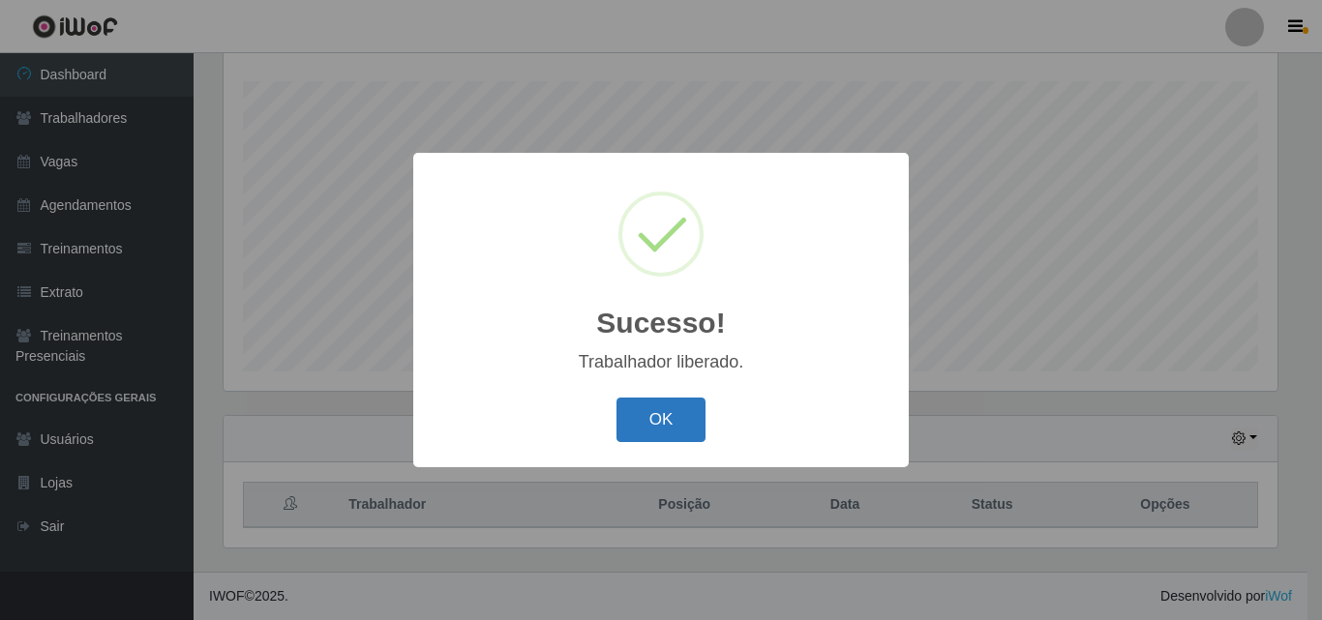
click at [664, 425] on button "OK" at bounding box center [662, 420] width 90 height 45
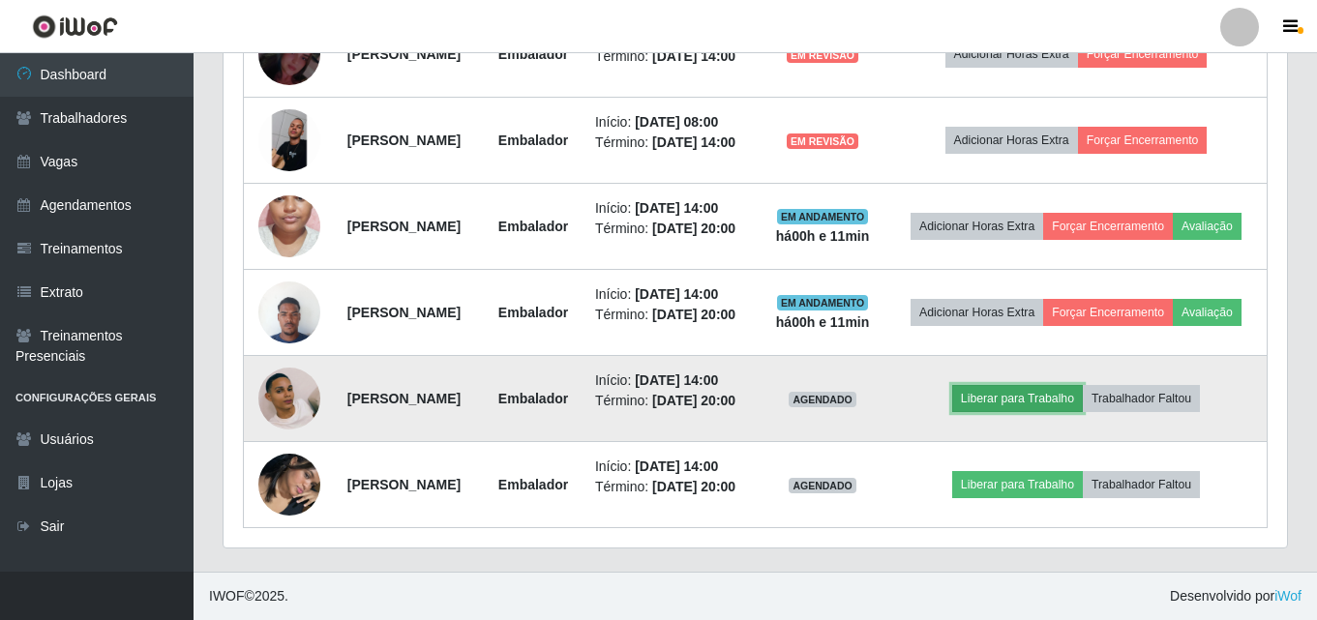
click at [1054, 389] on button "Liberar para Trabalho" at bounding box center [1017, 398] width 131 height 27
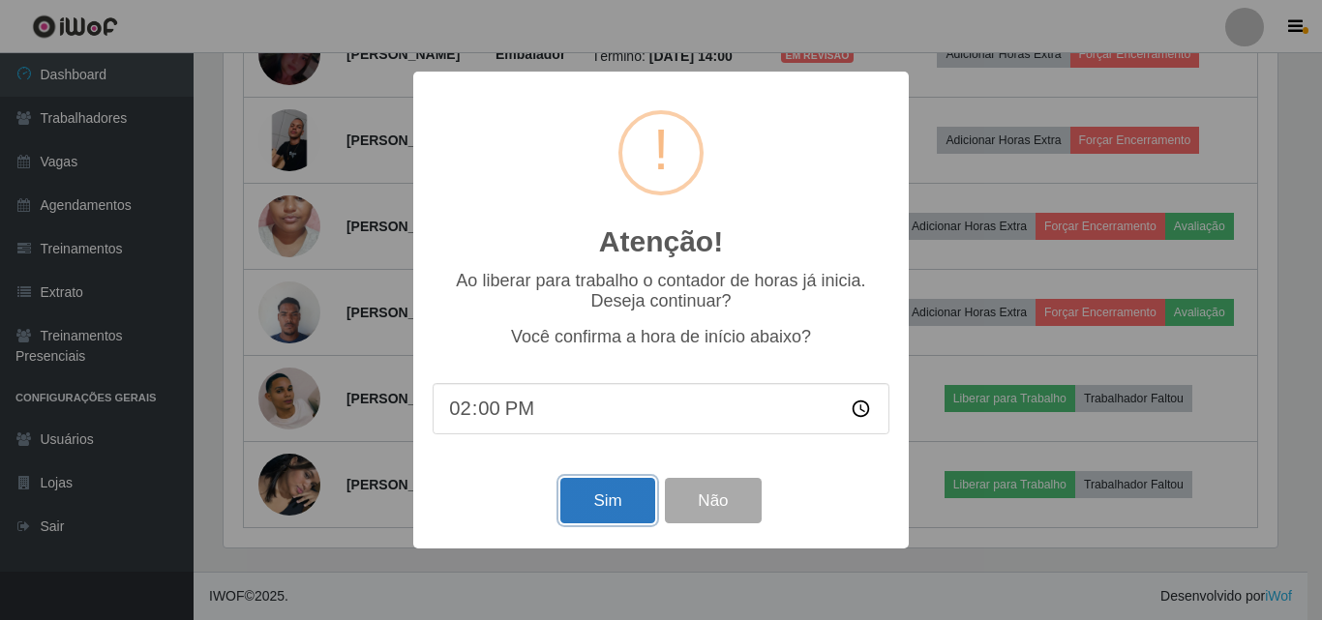
click at [600, 503] on button "Sim" at bounding box center [607, 500] width 94 height 45
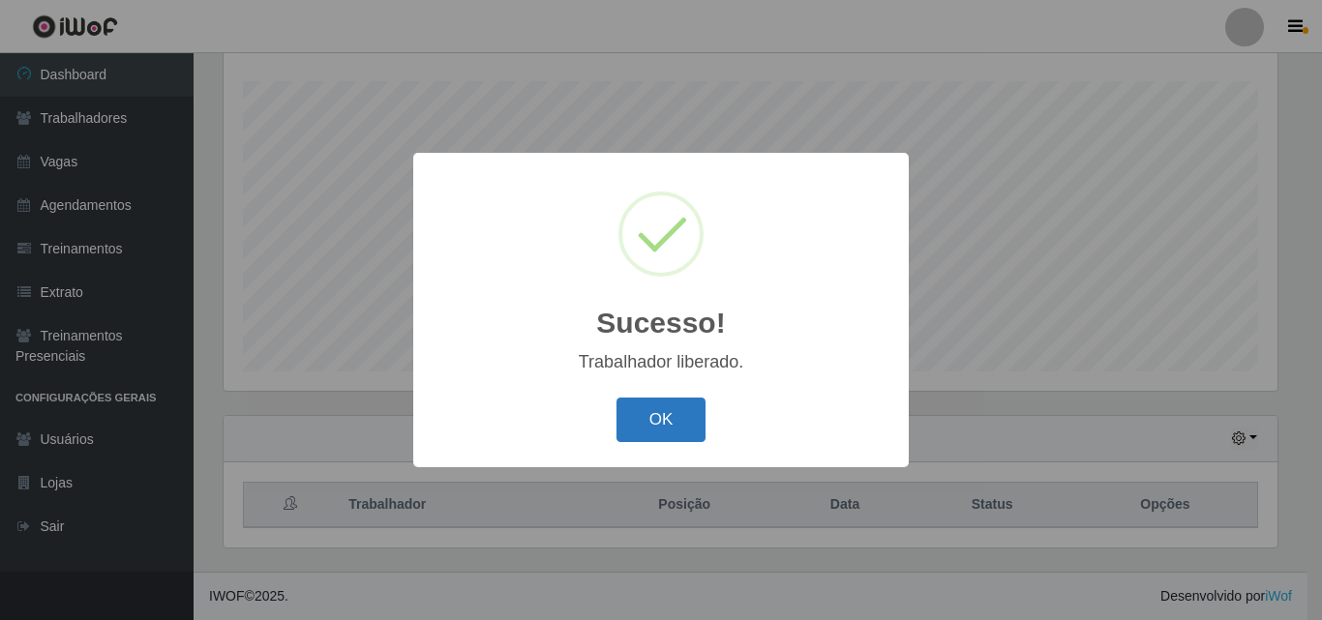
click at [645, 434] on button "OK" at bounding box center [662, 420] width 90 height 45
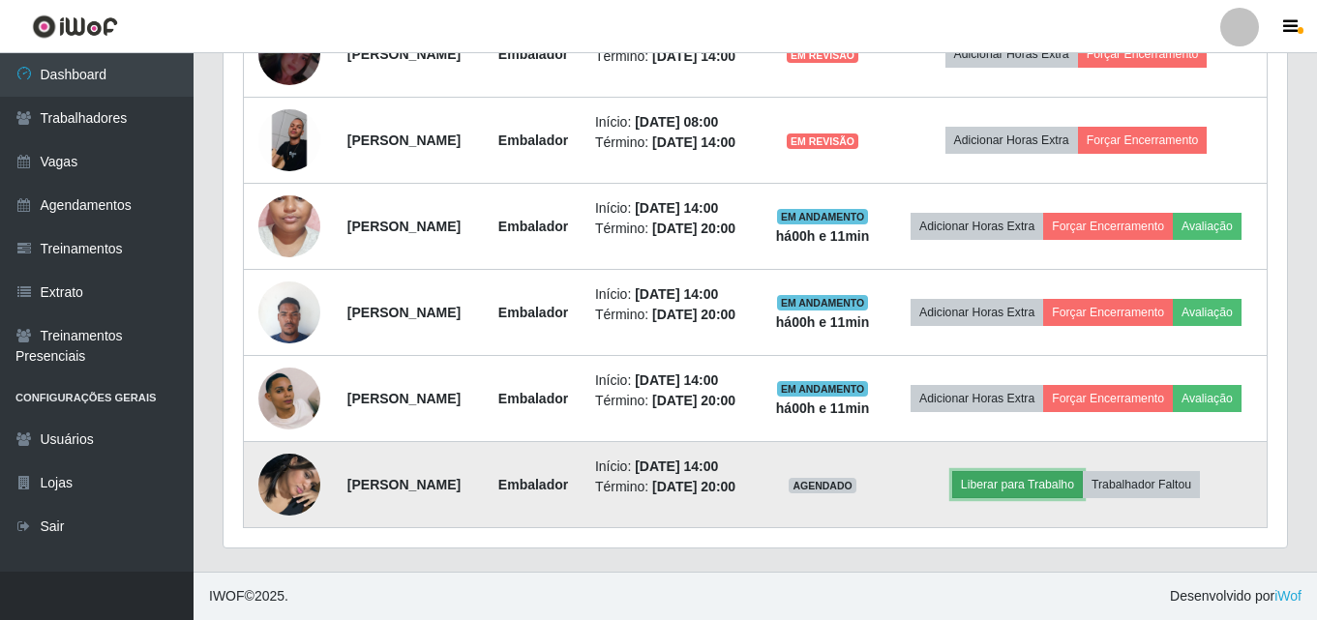
click at [1050, 471] on button "Liberar para Trabalho" at bounding box center [1017, 484] width 131 height 27
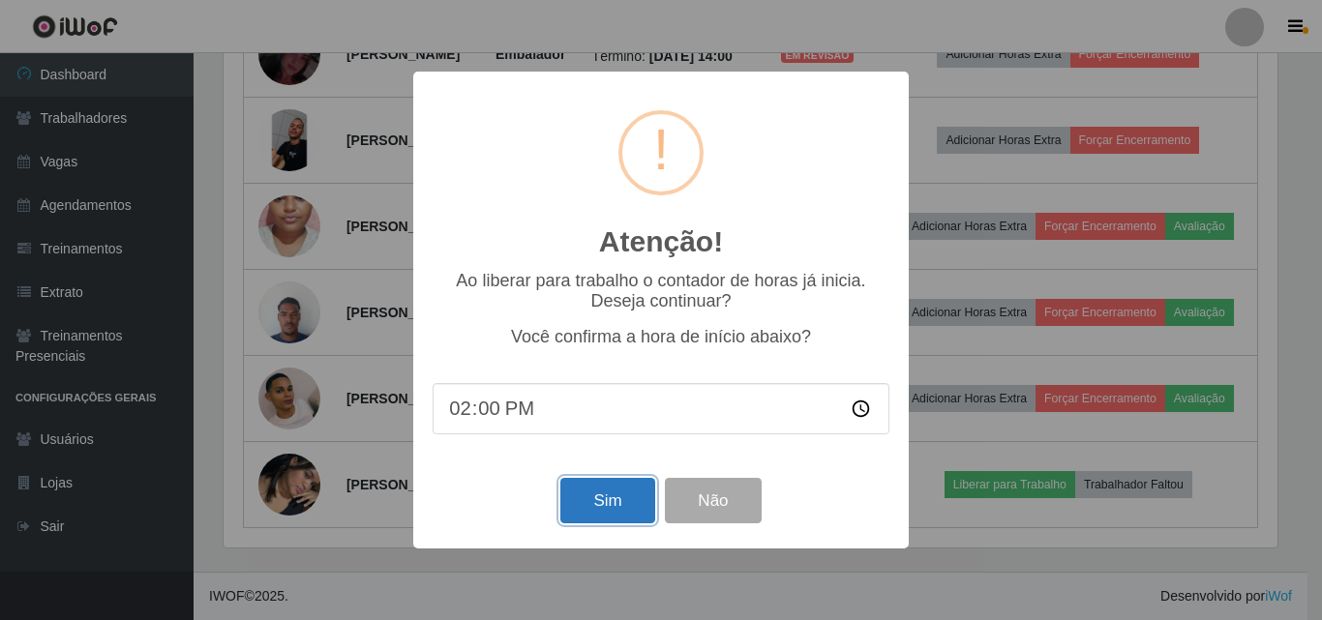
click at [621, 495] on button "Sim" at bounding box center [607, 500] width 94 height 45
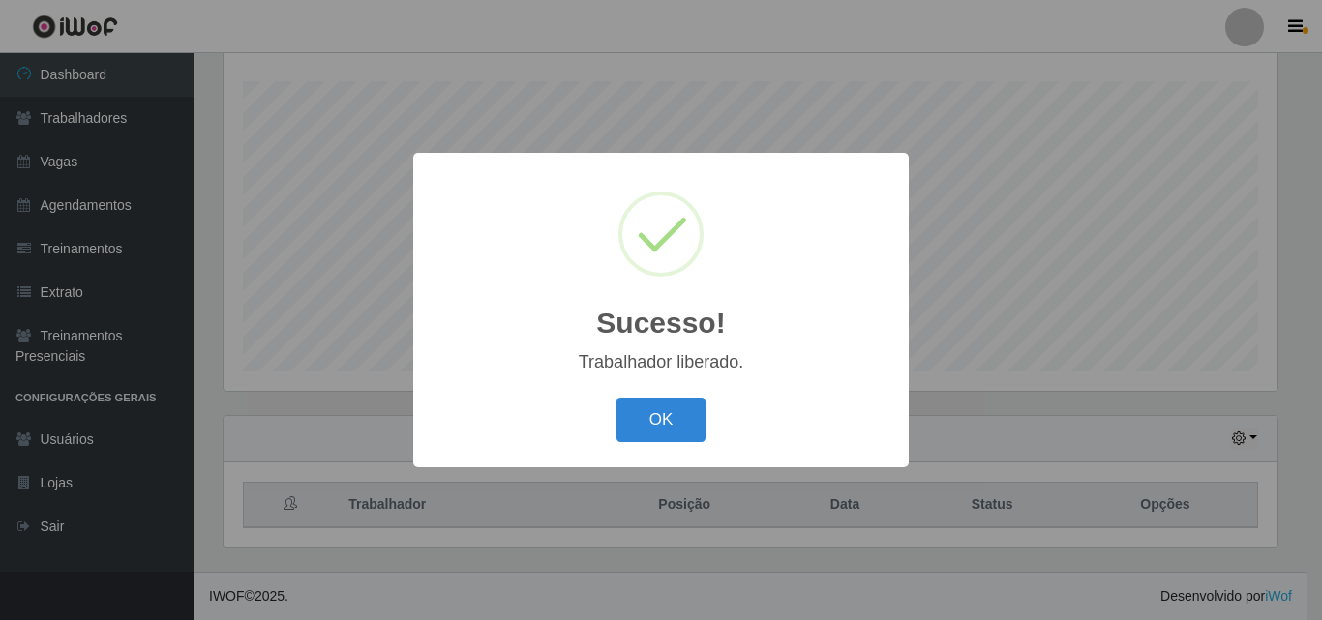
click at [652, 403] on button "OK" at bounding box center [662, 420] width 90 height 45
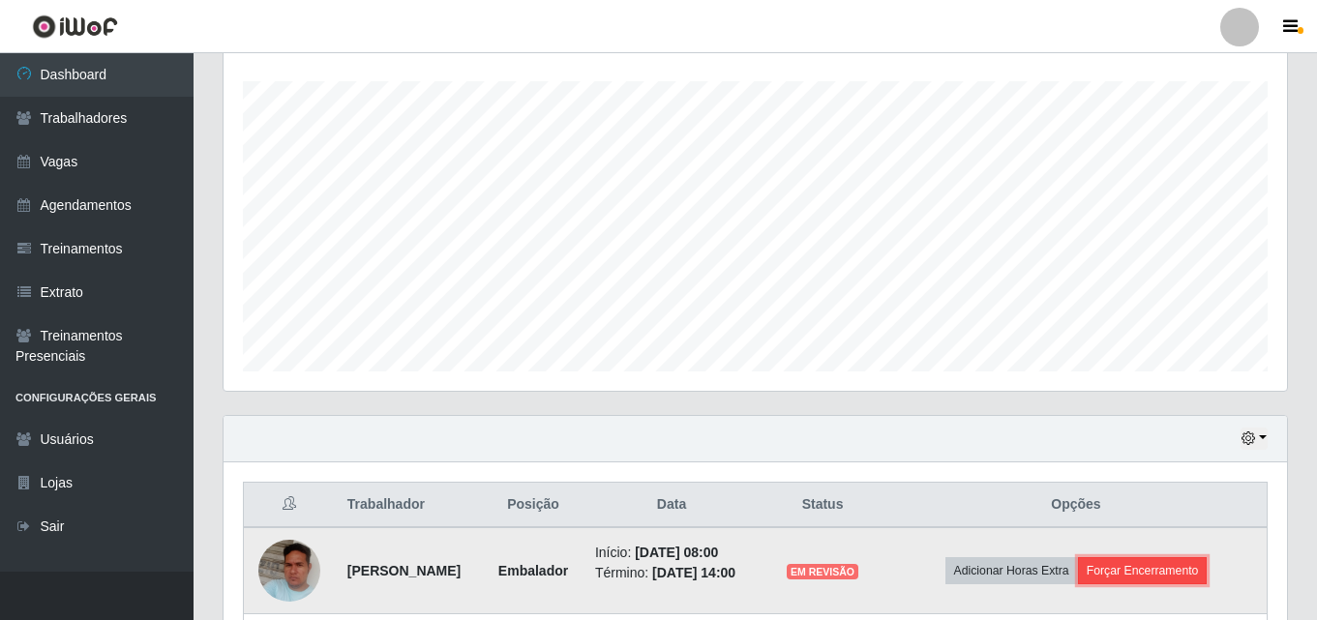
click at [1168, 569] on button "Forçar Encerramento" at bounding box center [1143, 570] width 130 height 27
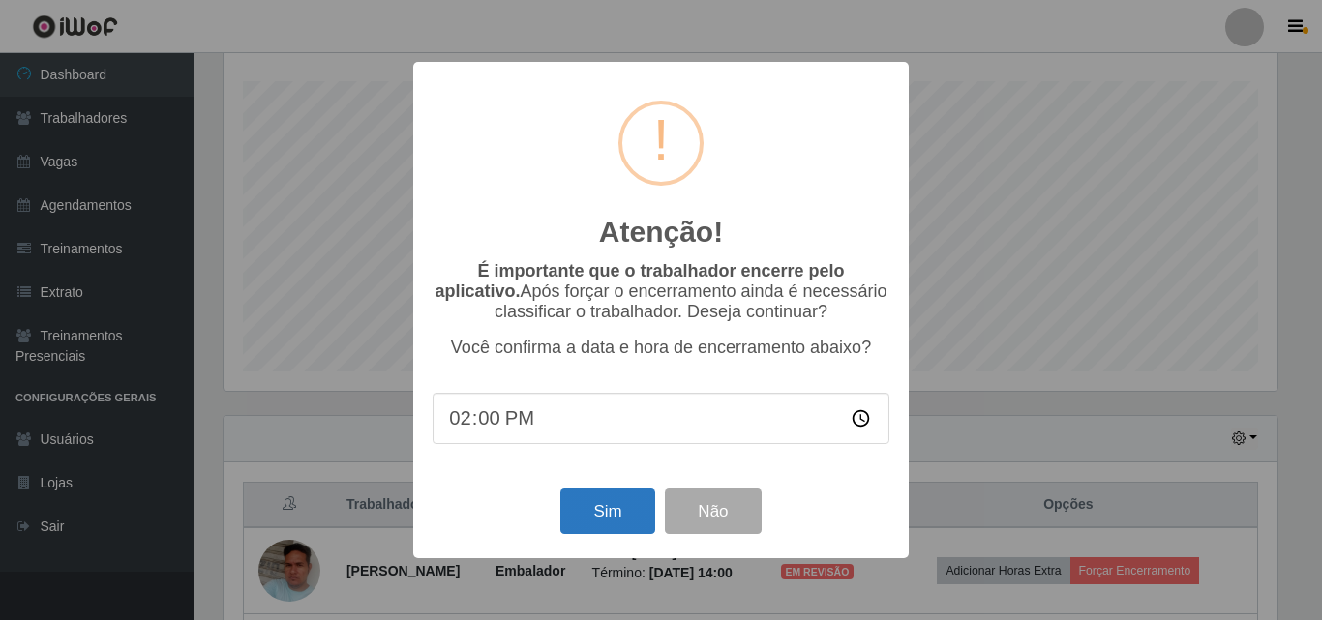
click at [610, 539] on div "Sim Não" at bounding box center [661, 511] width 457 height 55
click at [613, 527] on button "Sim" at bounding box center [607, 511] width 94 height 45
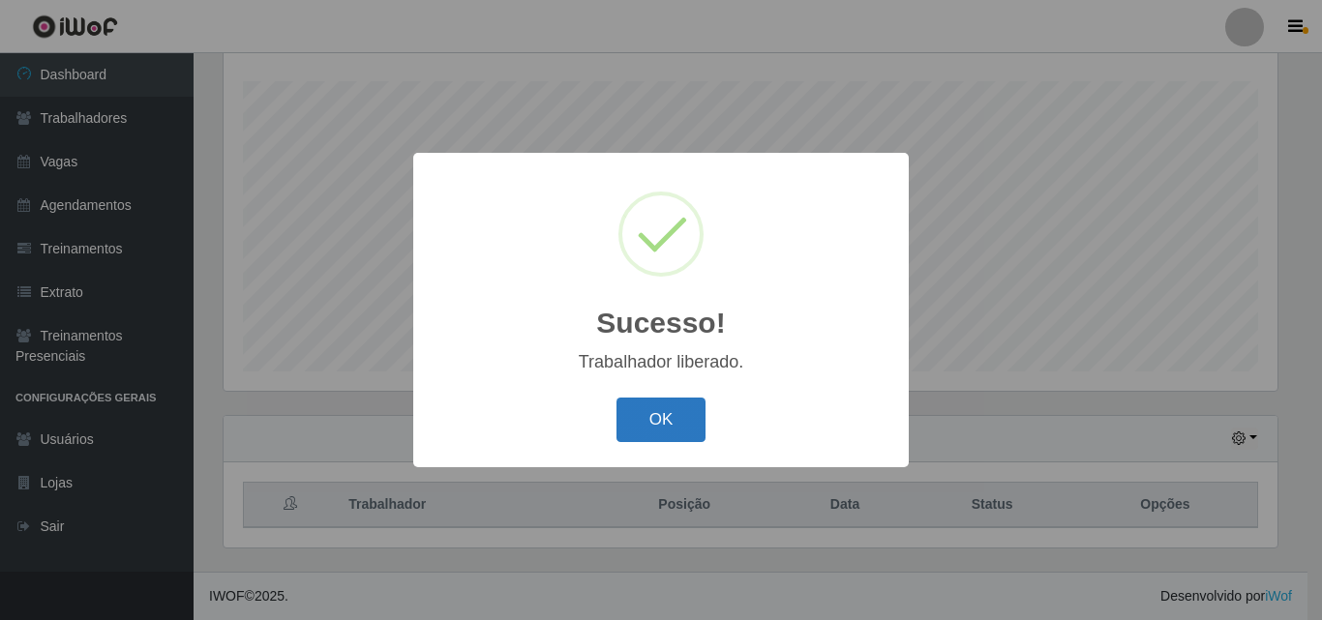
click at [627, 409] on button "OK" at bounding box center [662, 420] width 90 height 45
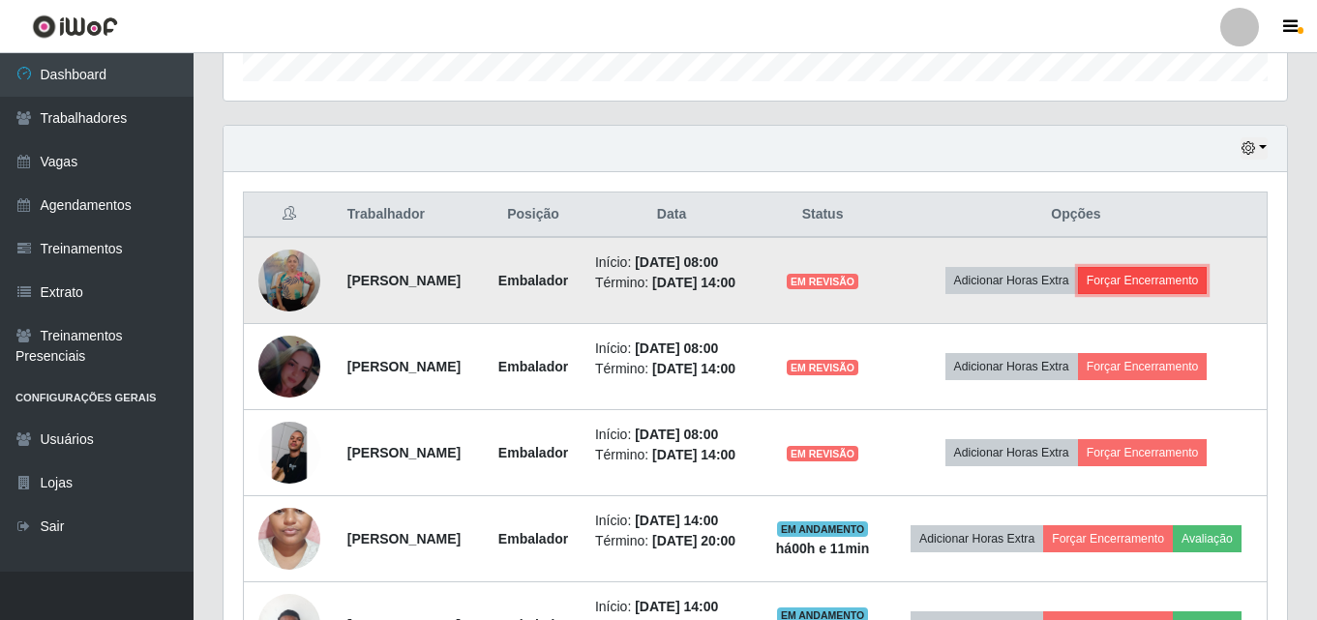
click at [1147, 294] on button "Forçar Encerramento" at bounding box center [1143, 280] width 130 height 27
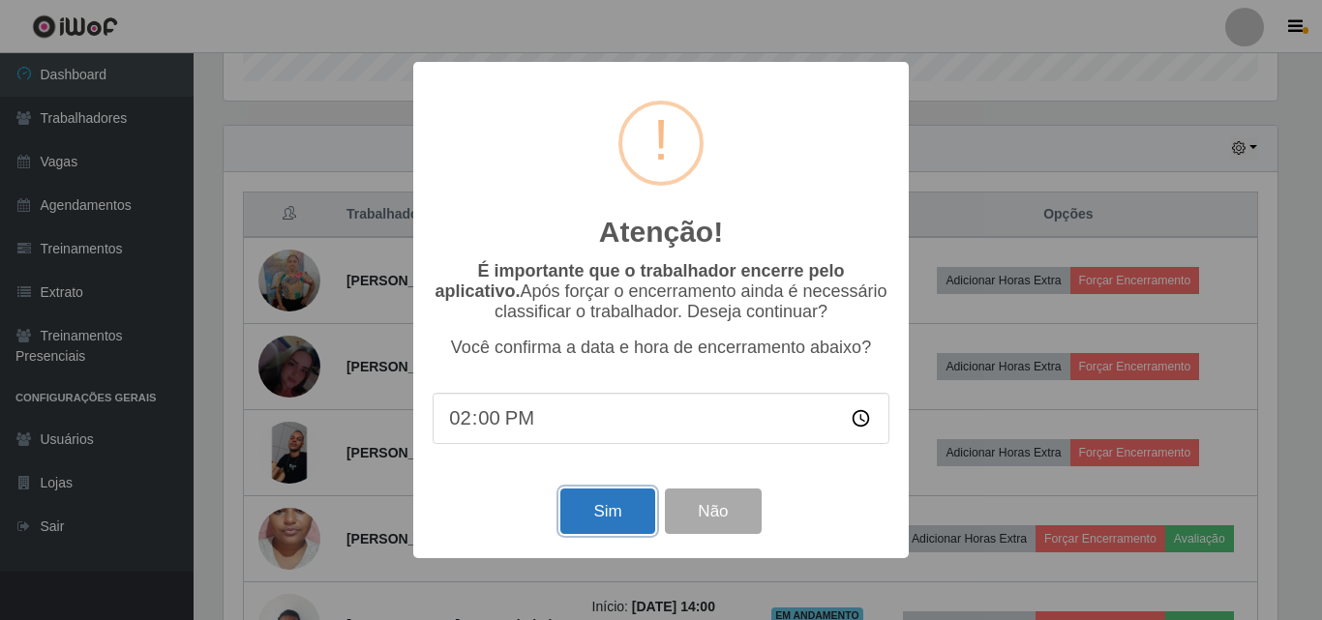
click at [610, 522] on button "Sim" at bounding box center [607, 511] width 94 height 45
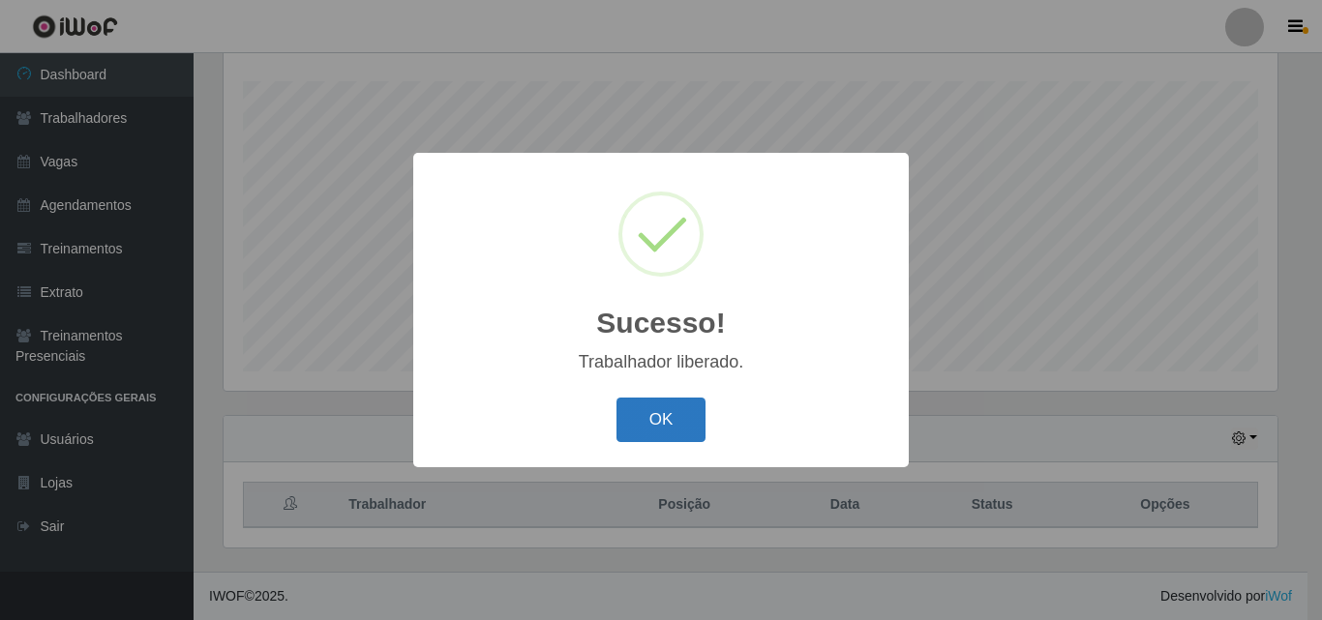
click at [655, 417] on button "OK" at bounding box center [662, 420] width 90 height 45
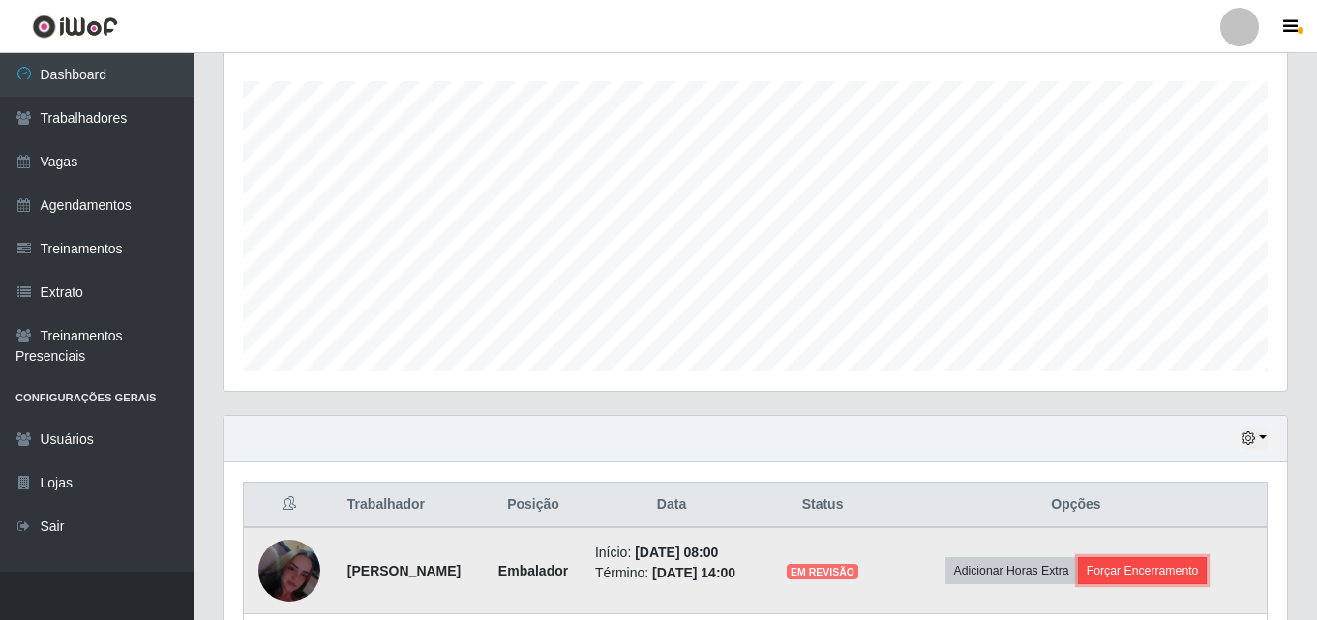
click at [1139, 566] on button "Forçar Encerramento" at bounding box center [1143, 570] width 130 height 27
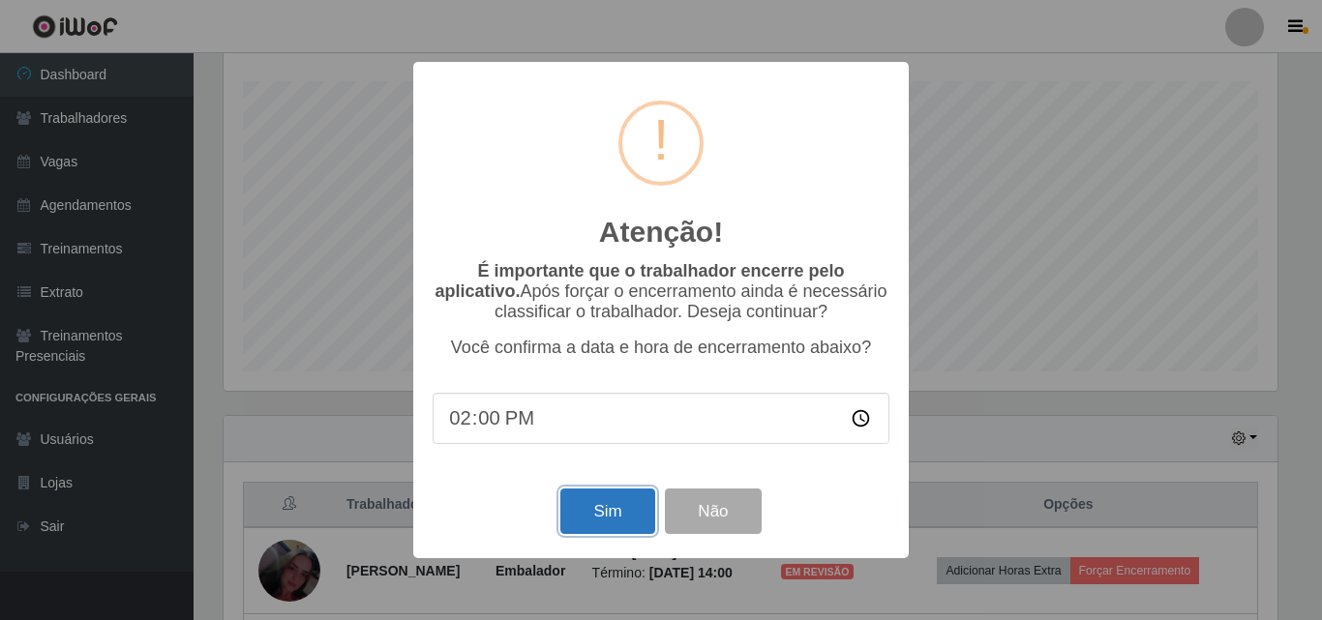
click at [629, 508] on button "Sim" at bounding box center [607, 511] width 94 height 45
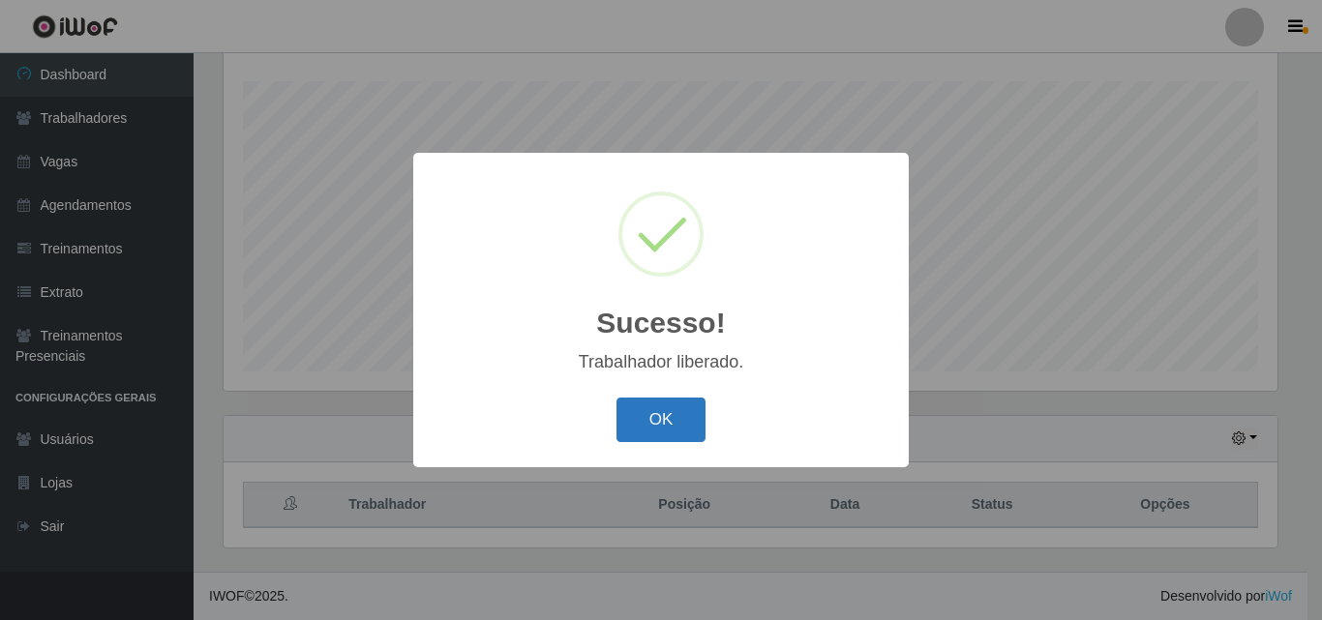
click at [659, 418] on button "OK" at bounding box center [662, 420] width 90 height 45
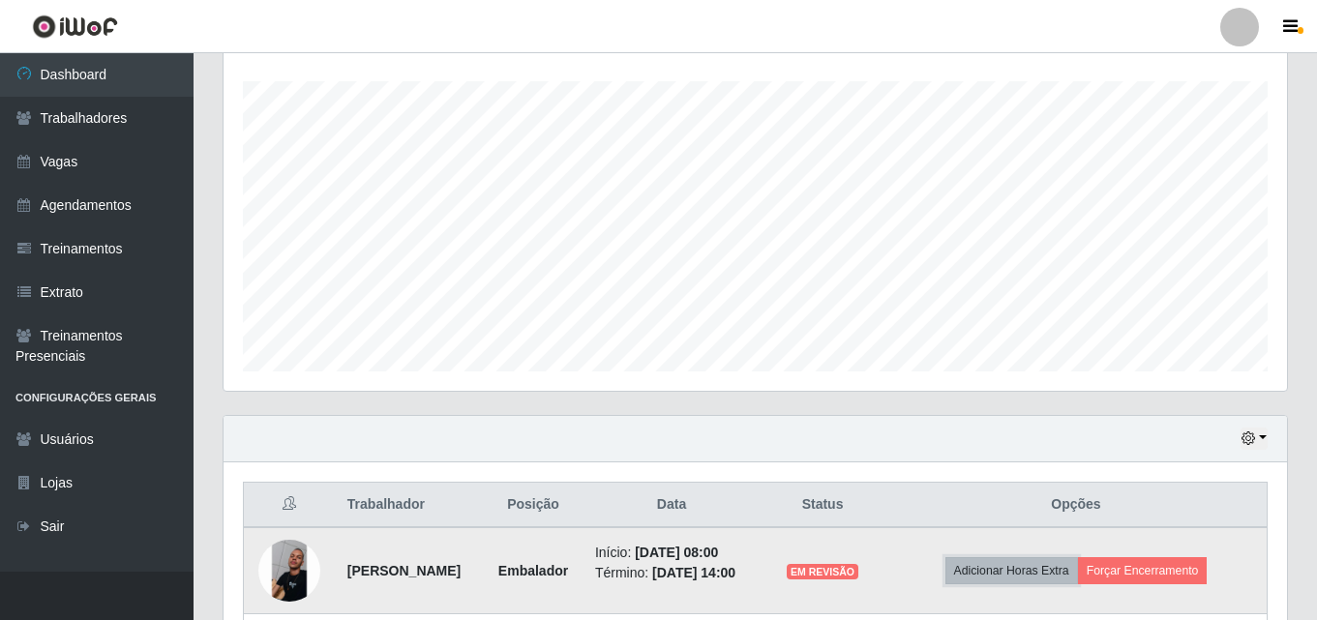
click at [1078, 568] on button "Adicionar Horas Extra" at bounding box center [1012, 570] width 133 height 27
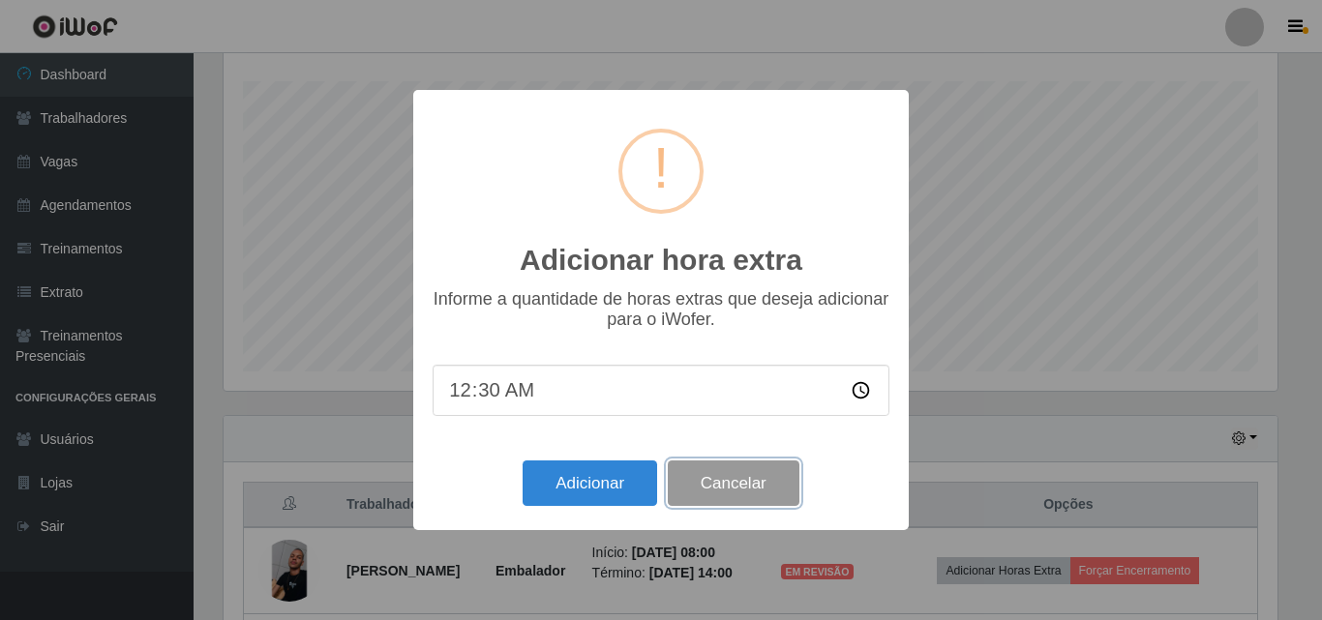
click at [758, 494] on button "Cancelar" at bounding box center [734, 483] width 132 height 45
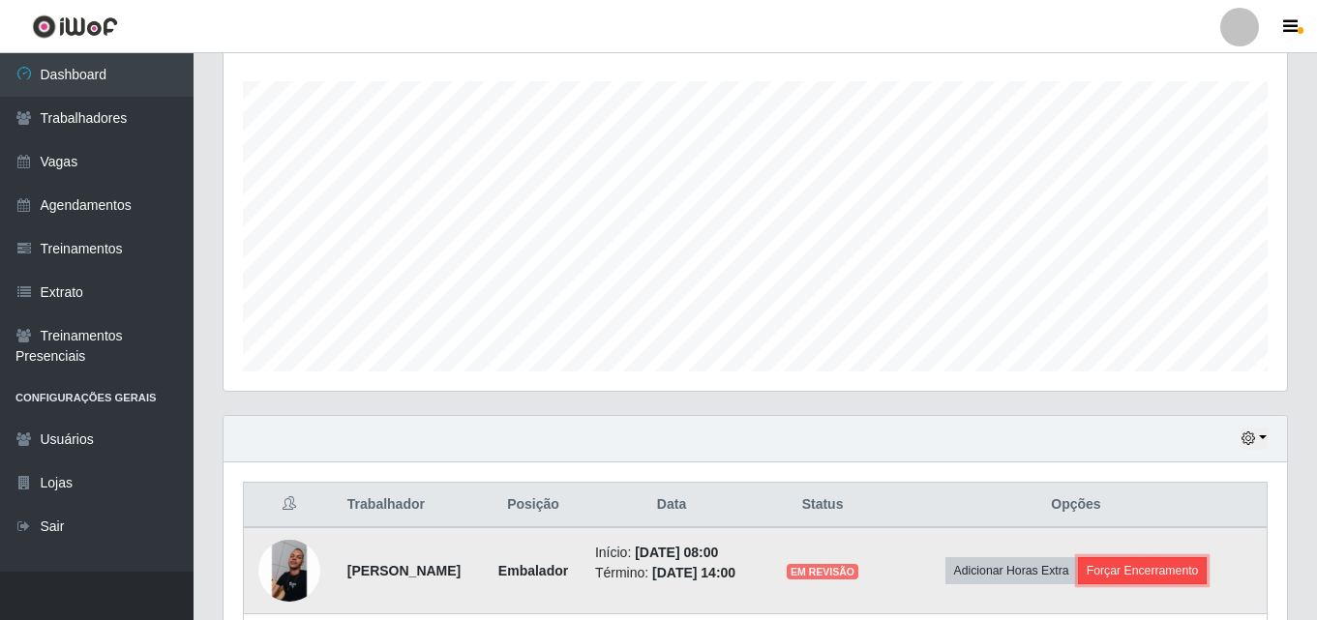
click at [1202, 585] on button "Forçar Encerramento" at bounding box center [1143, 570] width 130 height 27
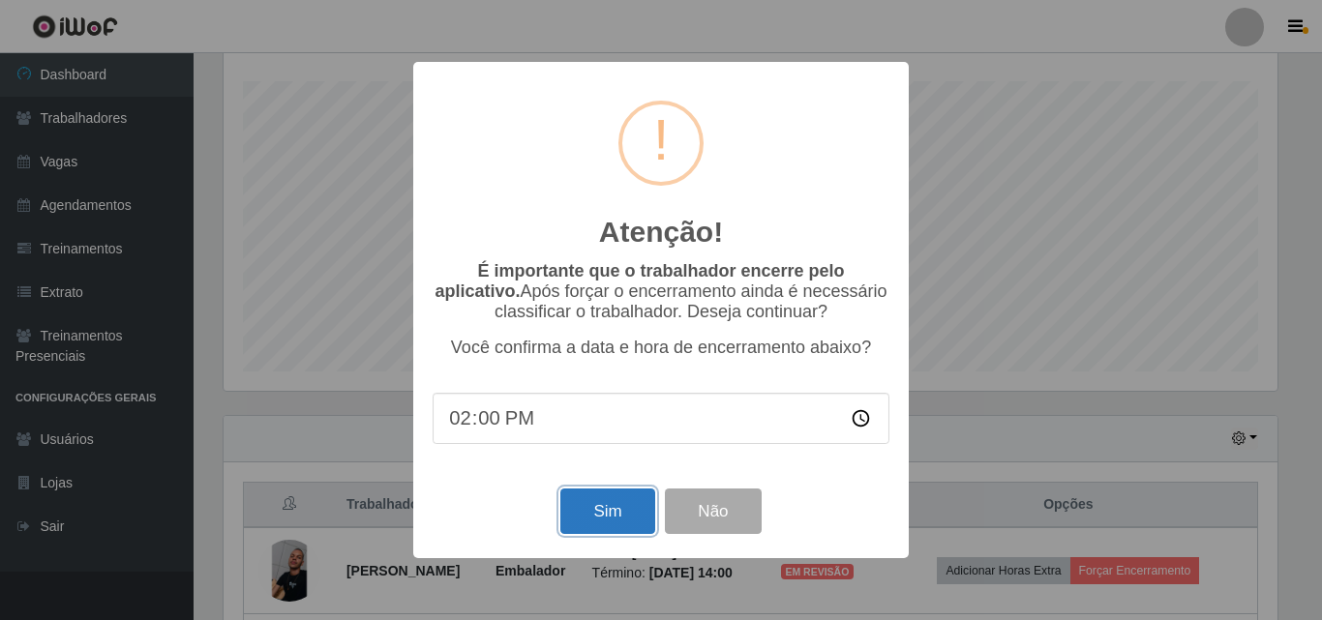
click at [589, 506] on button "Sim" at bounding box center [607, 511] width 94 height 45
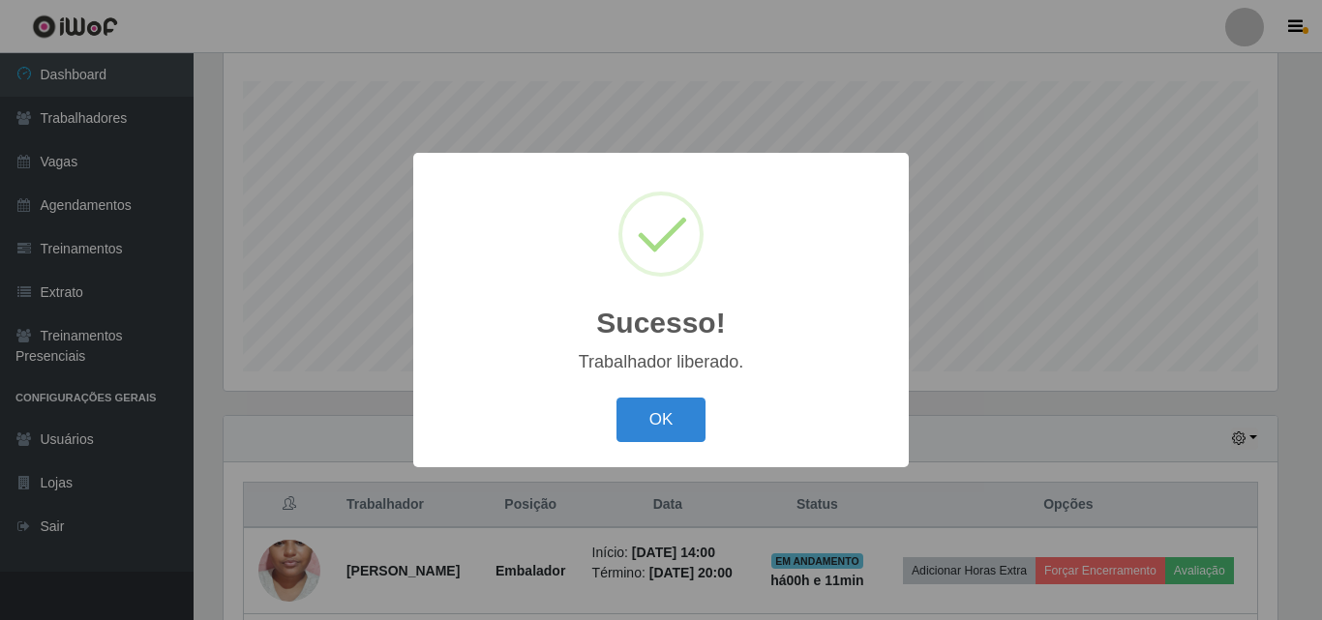
click at [615, 414] on div "OK Cancel" at bounding box center [661, 419] width 457 height 55
click at [648, 428] on button "OK" at bounding box center [662, 420] width 90 height 45
